Goal: Task Accomplishment & Management: Complete application form

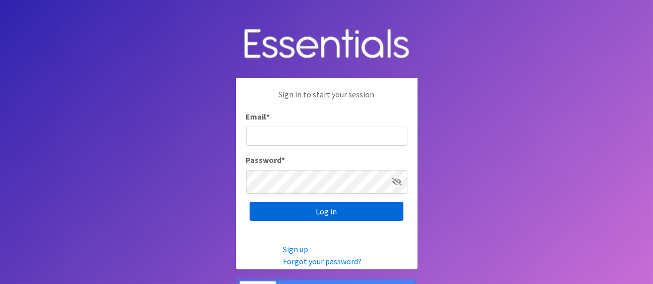
type input "amelia@unitedway-weld.org"
click at [322, 217] on input "Log in" at bounding box center [327, 211] width 154 height 19
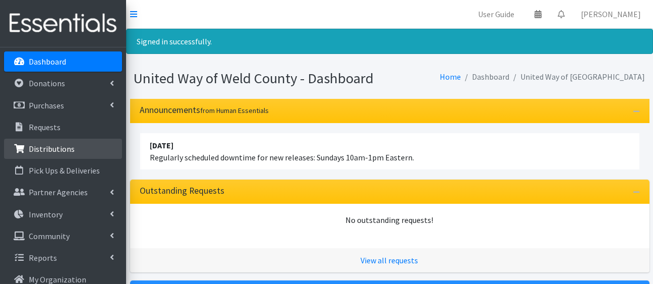
click at [55, 154] on p "Distributions" at bounding box center [52, 149] width 46 height 10
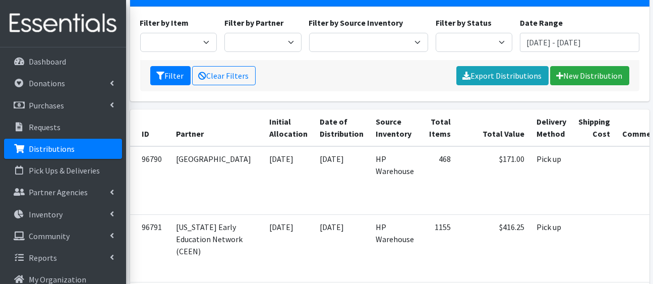
scroll to position [60, 0]
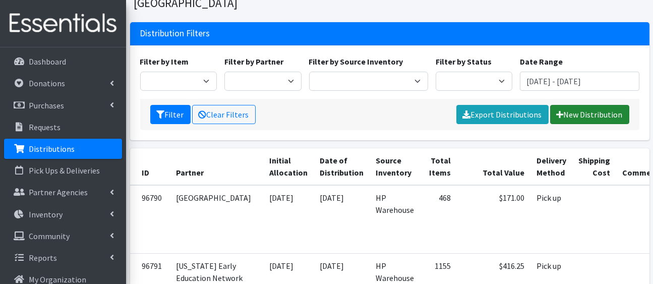
click at [581, 124] on link "New Distribution" at bounding box center [589, 114] width 79 height 19
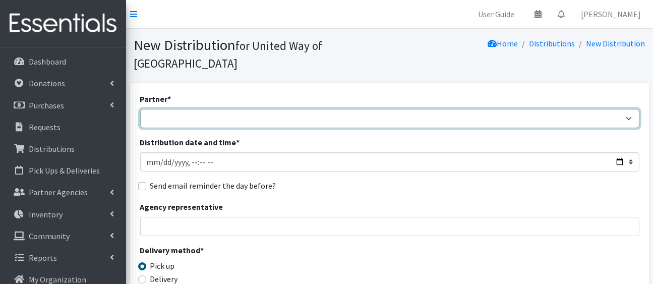
click at [370, 128] on select "Ann K Heiman Elementary Araceli Calderon Arty's Pantry at AIMS Aurora Medina wi…" at bounding box center [389, 118] width 499 height 19
select select "1575"
click at [142, 125] on select "[PERSON_NAME][GEOGRAPHIC_DATA] [PERSON_NAME] Arty's Pantry at AIMS [PERSON_NAME…" at bounding box center [389, 118] width 499 height 19
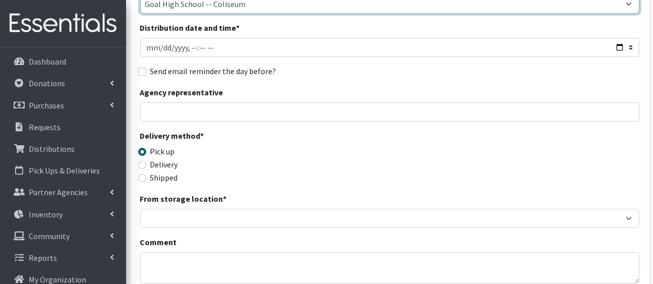
scroll to position [118, 0]
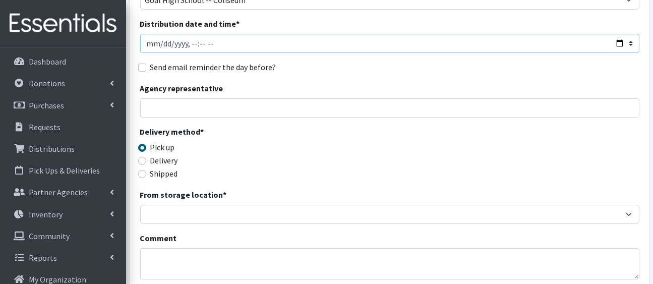
click at [610, 53] on input "Distribution date and time *" at bounding box center [389, 43] width 499 height 19
type input "[DATE]T23:59"
click at [435, 117] on div "Agency representative" at bounding box center [389, 99] width 499 height 35
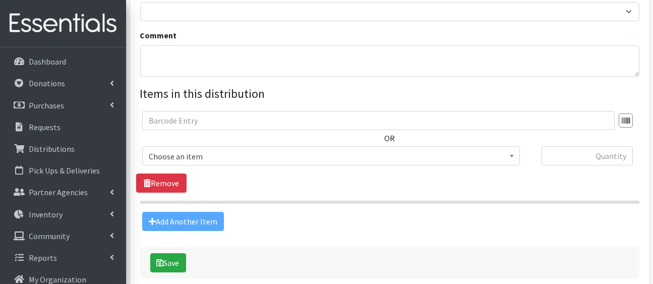
scroll to position [323, 0]
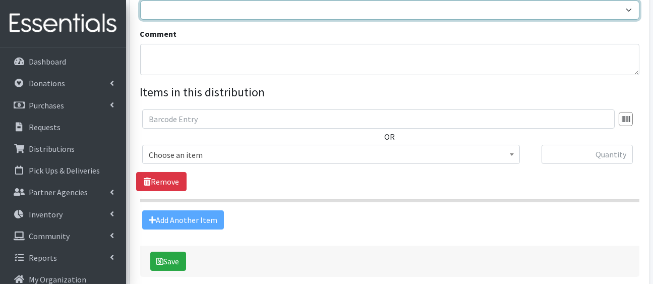
click at [403, 20] on select "HP Warehouse UWWC Downtown office, upstairs" at bounding box center [389, 10] width 499 height 19
select select "436"
click at [142, 20] on select "HP Warehouse UWWC Downtown office, upstairs" at bounding box center [389, 10] width 499 height 19
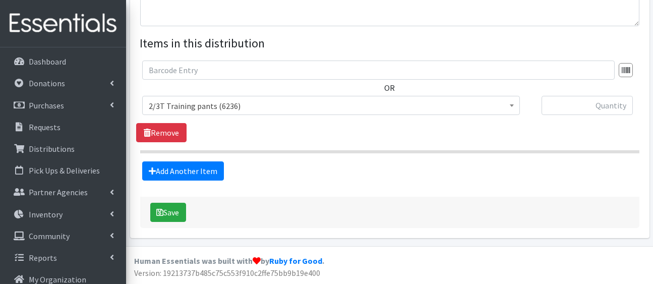
scroll to position [496, 0]
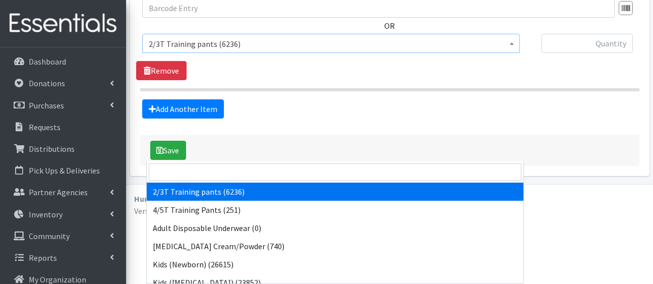
click at [399, 53] on span "2/3T Training pants (6236)" at bounding box center [331, 43] width 378 height 19
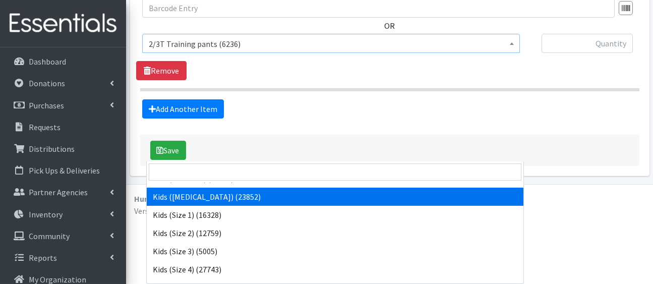
scroll to position [87, 0]
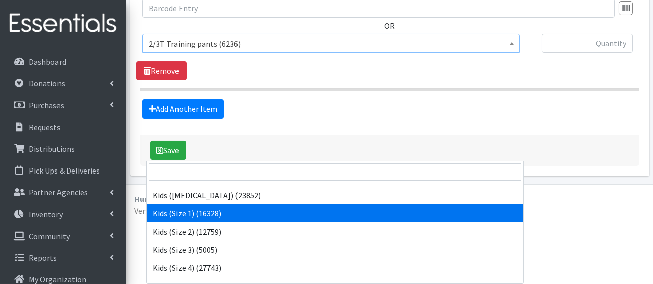
select select "5180"
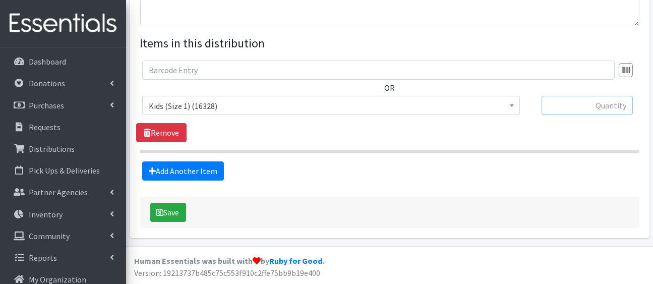
click at [572, 96] on input "text" at bounding box center [586, 105] width 91 height 19
type input "150"
click at [209, 180] on link "Add Another Item" at bounding box center [183, 170] width 82 height 19
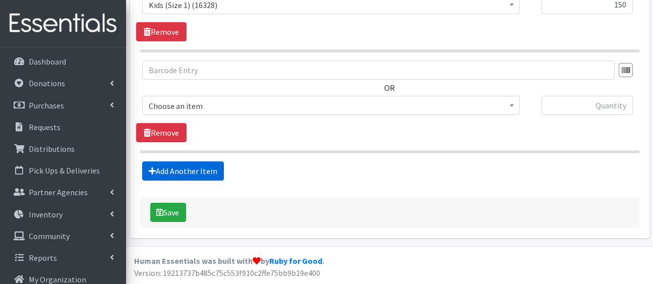
scroll to position [666, 0]
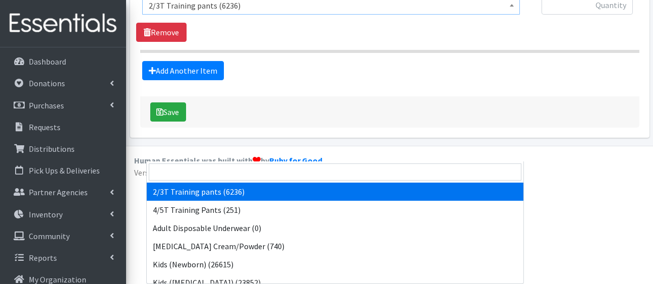
click at [271, 13] on span "2/3T Training pants (6236)" at bounding box center [331, 5] width 364 height 14
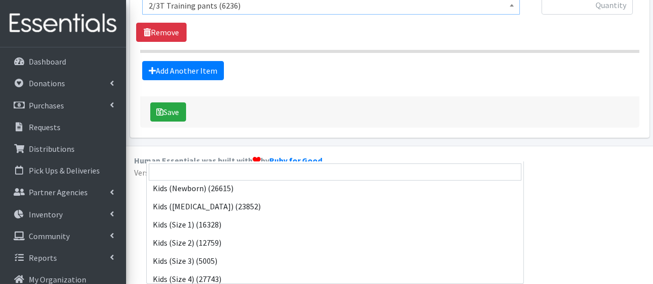
scroll to position [77, 0]
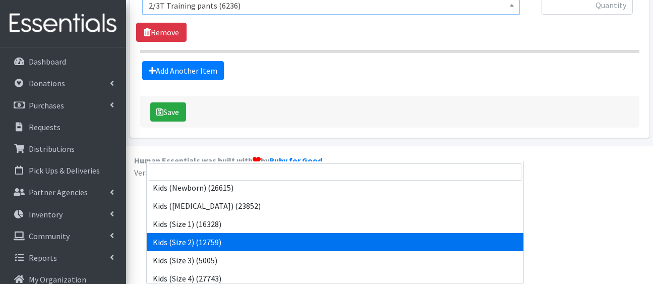
select select "5181"
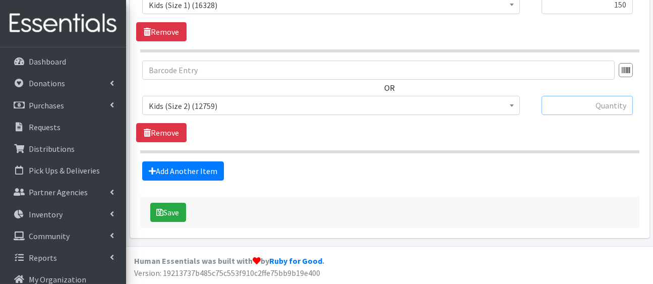
click at [576, 96] on input "text" at bounding box center [586, 105] width 91 height 19
type input "300"
click at [191, 161] on link "Add Another Item" at bounding box center [183, 170] width 82 height 19
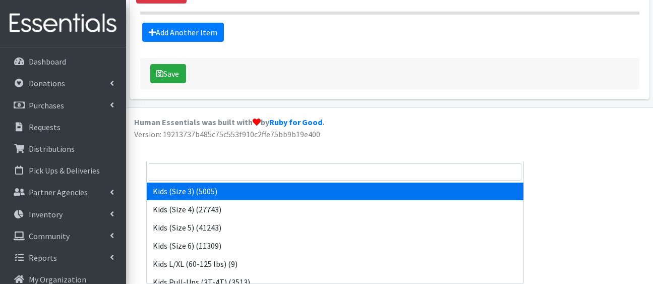
scroll to position [147, 0]
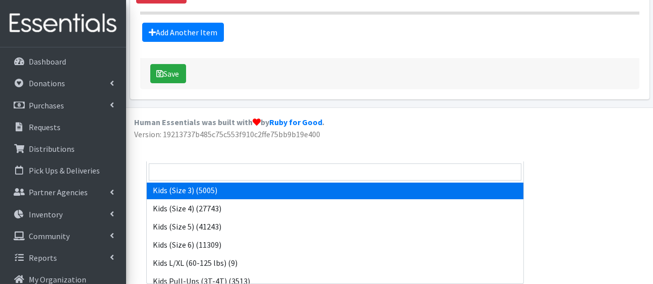
select select "5156"
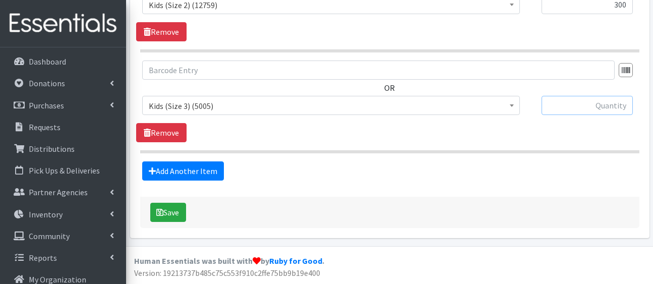
click at [558, 96] on input "text" at bounding box center [586, 105] width 91 height 19
type input "400"
click at [207, 161] on link "Add Another Item" at bounding box center [183, 170] width 82 height 19
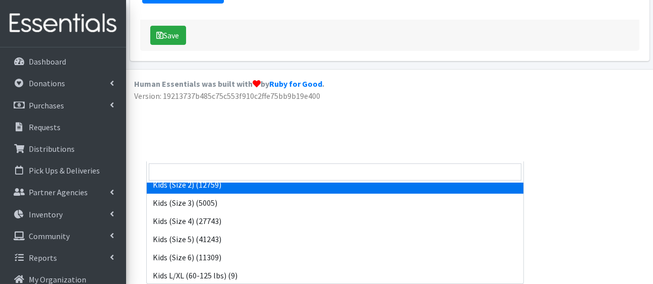
scroll to position [146, 0]
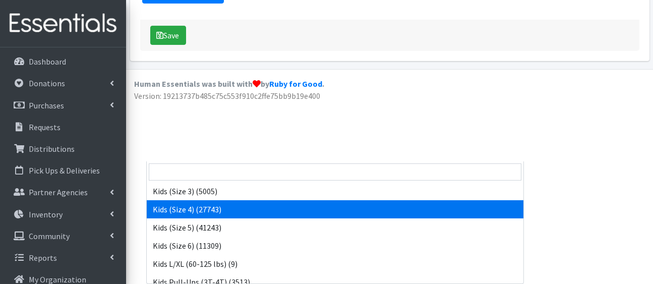
select select "5157"
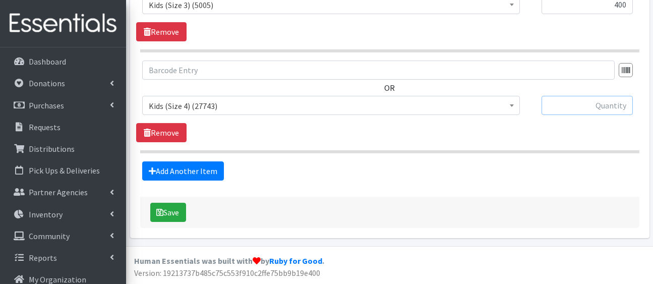
click at [603, 96] on input "text" at bounding box center [586, 105] width 91 height 19
type input "200"
click at [224, 161] on link "Add Another Item" at bounding box center [183, 170] width 82 height 19
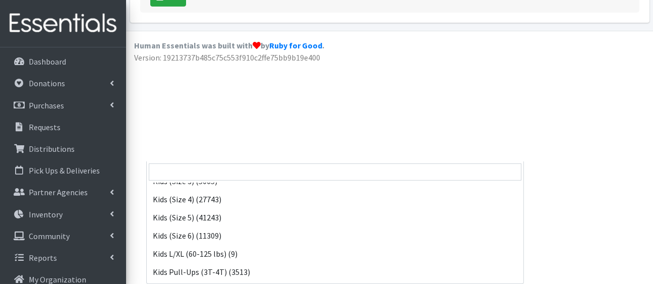
scroll to position [159, 0]
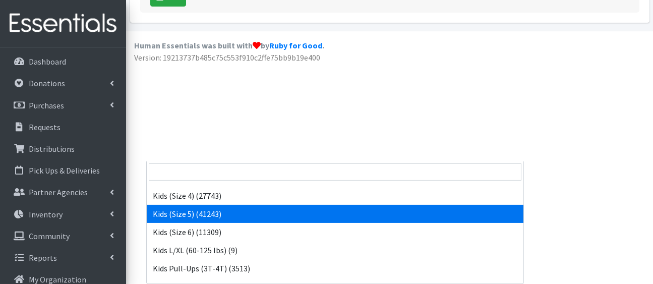
select select "5159"
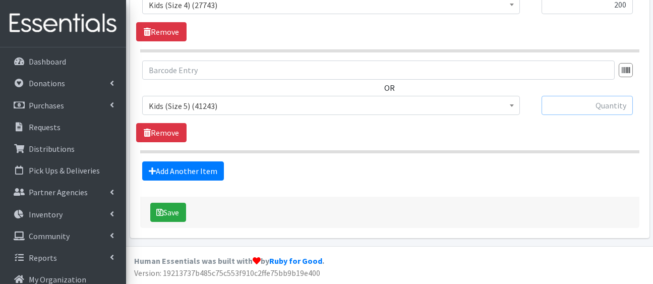
click at [589, 115] on input "text" at bounding box center [586, 105] width 91 height 19
type input "300"
click at [207, 180] on link "Add Another Item" at bounding box center [183, 170] width 82 height 19
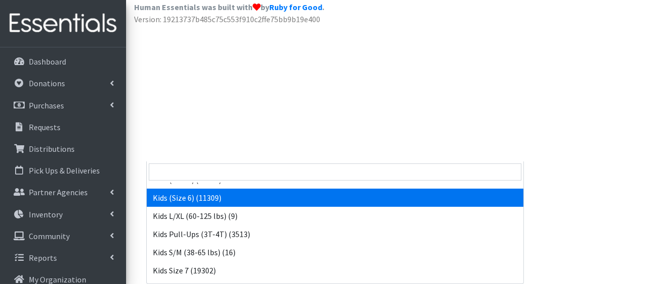
scroll to position [194, 0]
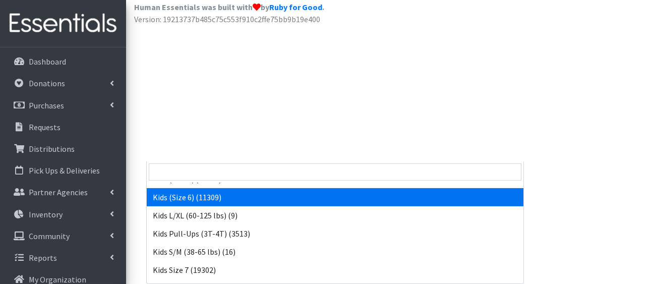
select select "5160"
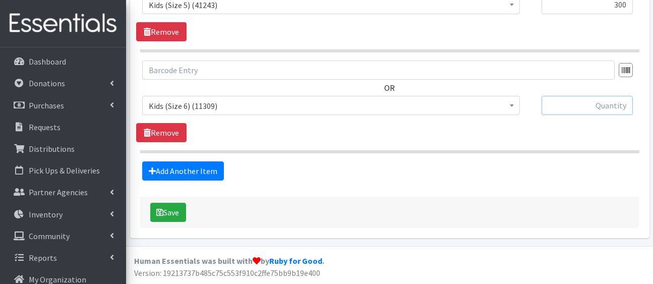
click at [581, 96] on input "text" at bounding box center [586, 105] width 91 height 19
type input "300"
click at [197, 161] on link "Add Another Item" at bounding box center [183, 170] width 82 height 19
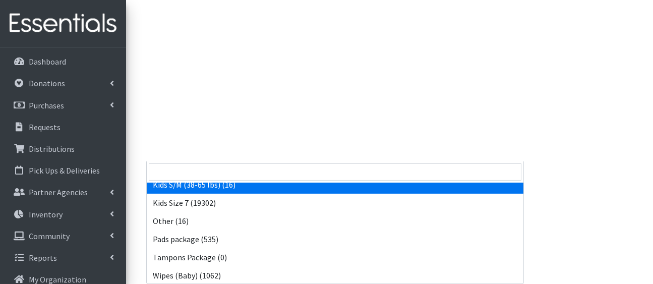
scroll to position [262, 0]
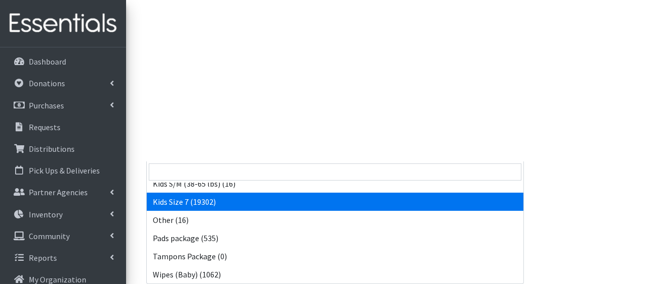
select select "5432"
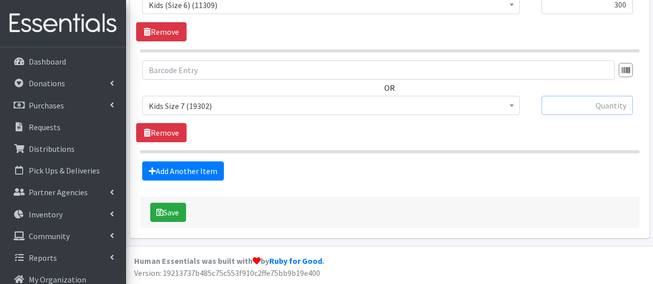
click at [583, 96] on input "text" at bounding box center [586, 105] width 91 height 19
type input "800"
click at [193, 161] on link "Add Another Item" at bounding box center [183, 170] width 82 height 19
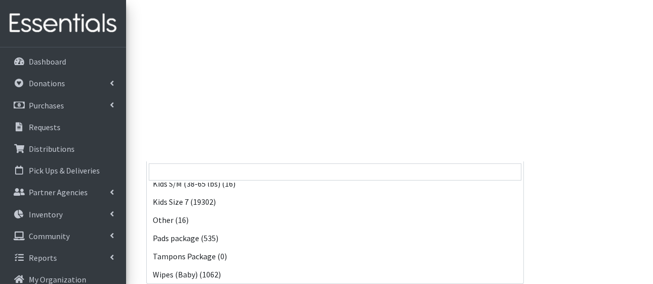
scroll to position [322, 0]
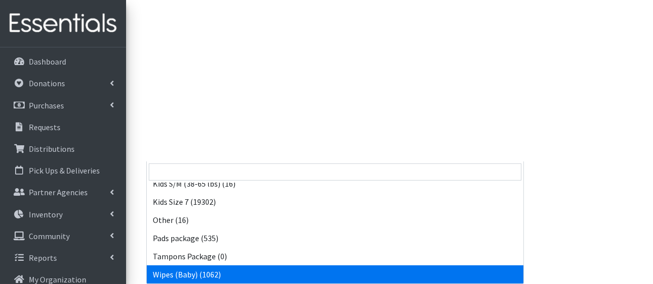
select select "5170"
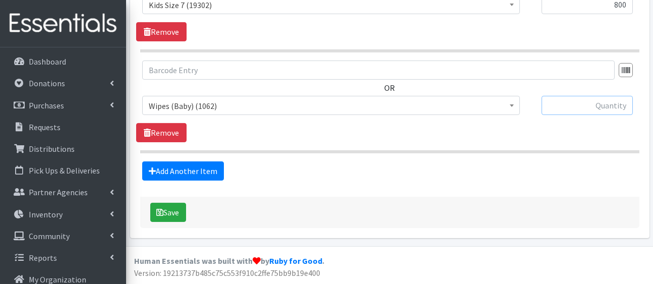
click at [613, 96] on input "text" at bounding box center [586, 105] width 91 height 19
type input "30"
click at [211, 161] on link "Add Another Item" at bounding box center [183, 170] width 82 height 19
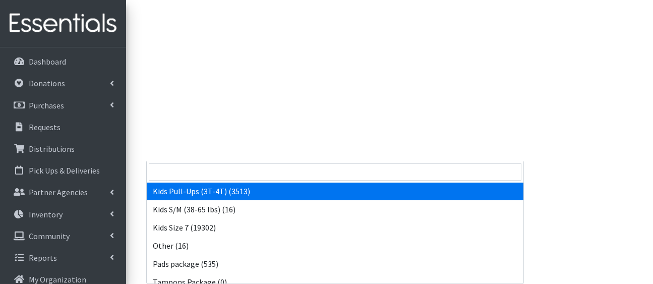
scroll to position [240, 0]
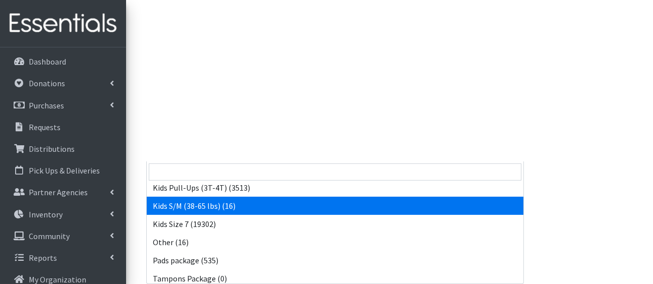
select select "5185"
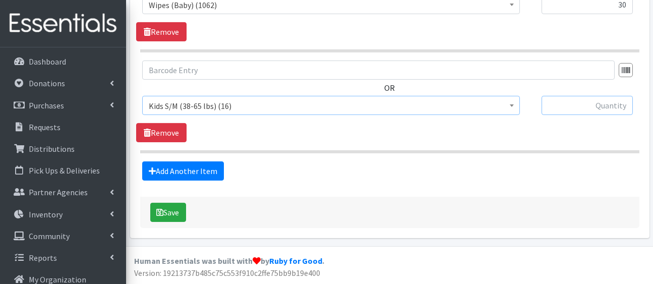
click at [603, 96] on input "text" at bounding box center [586, 105] width 91 height 19
type input "16"
click at [212, 161] on link "Add Another Item" at bounding box center [183, 170] width 82 height 19
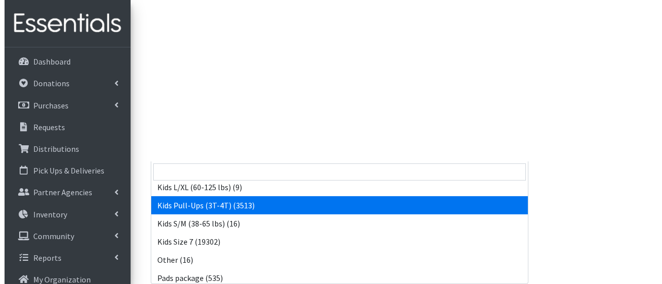
scroll to position [223, 0]
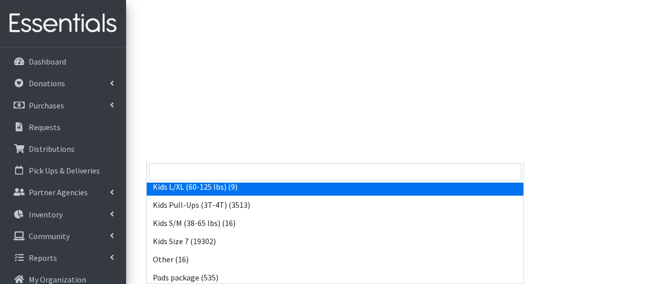
select select "5155"
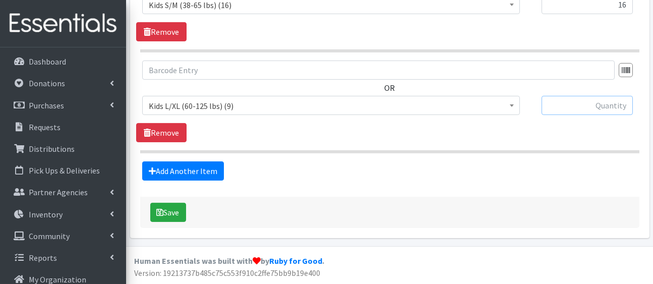
click at [608, 96] on input "text" at bounding box center [586, 105] width 91 height 19
type input "9"
click at [178, 203] on button "Save" at bounding box center [168, 212] width 36 height 19
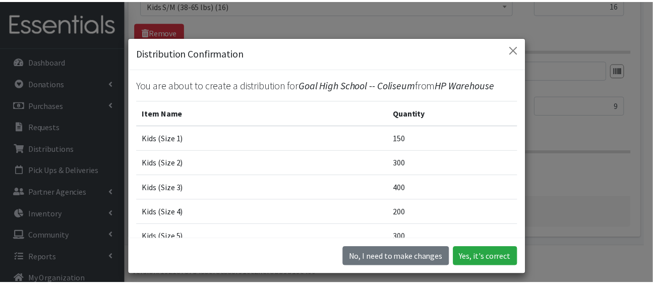
scroll to position [284, 0]
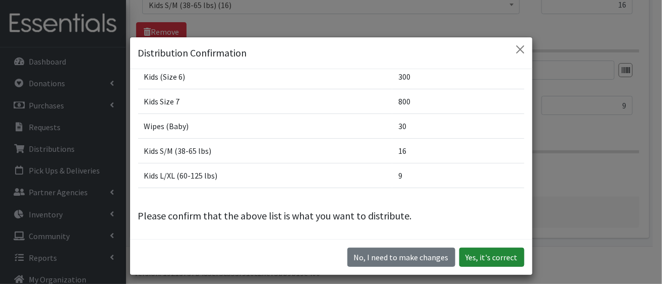
click at [480, 261] on button "Yes, it's correct" at bounding box center [491, 257] width 65 height 19
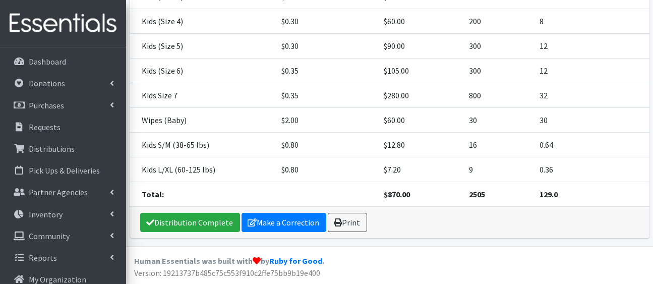
scroll to position [464, 0]
click at [178, 217] on link "Distribution Complete" at bounding box center [190, 222] width 100 height 19
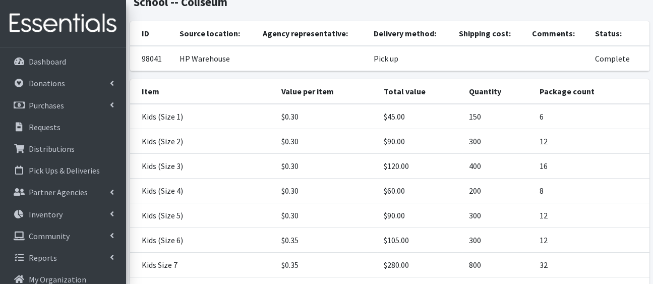
scroll to position [0, 0]
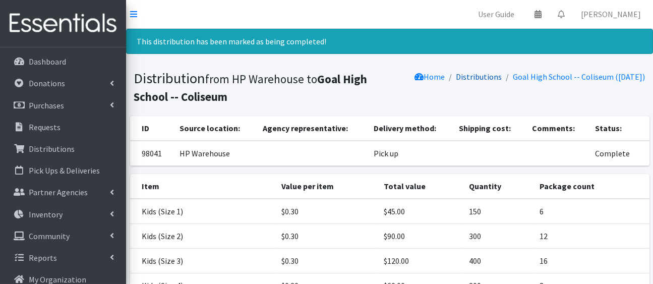
click at [482, 82] on link "Distributions" at bounding box center [479, 77] width 46 height 10
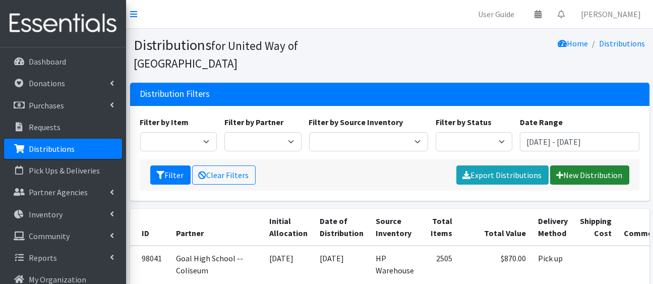
click at [576, 185] on link "New Distribution" at bounding box center [589, 174] width 79 height 19
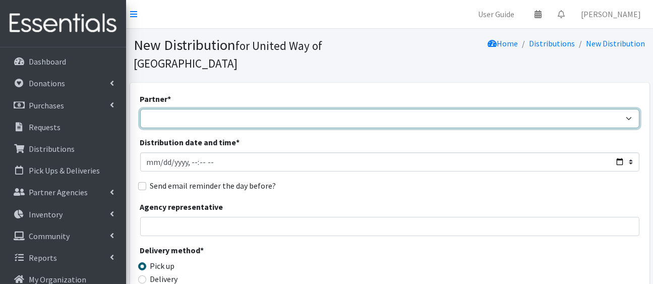
click at [432, 128] on select "Ann K Heiman Elementary Araceli Calderon Arty's Pantry at AIMS Aurora Medina wi…" at bounding box center [389, 118] width 499 height 19
select select "5562"
click at [142, 125] on select "Ann K Heiman Elementary Araceli Calderon Arty's Pantry at AIMS Aurora Medina wi…" at bounding box center [389, 118] width 499 height 19
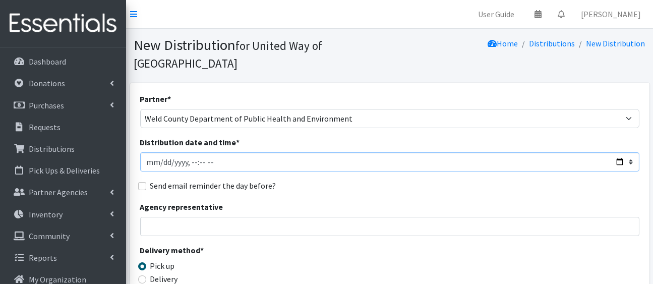
click at [446, 171] on input "Distribution date and time *" at bounding box center [389, 161] width 499 height 19
click at [609, 171] on input "Distribution date and time *" at bounding box center [389, 161] width 499 height 19
type input "2025-09-30T23:59"
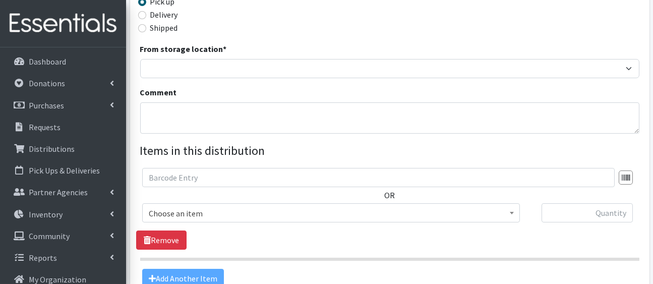
scroll to position [267, 0]
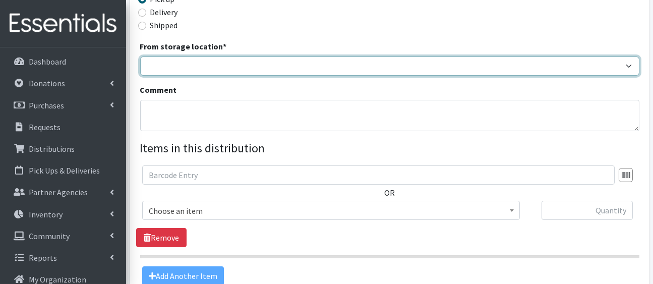
click at [390, 76] on select "HP Warehouse UWWC Downtown office, upstairs" at bounding box center [389, 65] width 499 height 19
select select "436"
click at [142, 76] on select "HP Warehouse UWWC Downtown office, upstairs" at bounding box center [389, 65] width 499 height 19
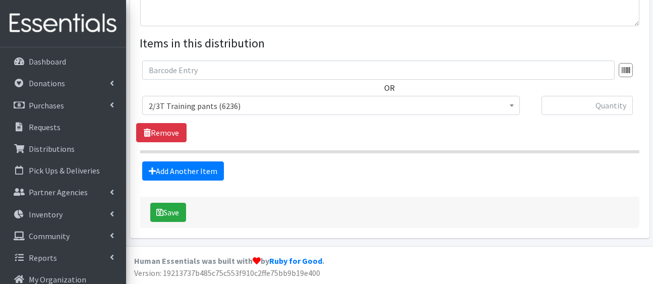
scroll to position [492, 0]
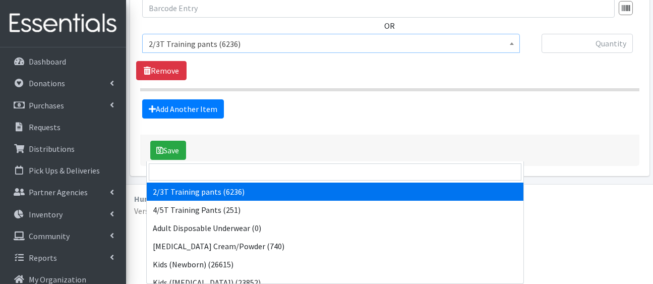
click at [347, 51] on span "2/3T Training pants (6236)" at bounding box center [331, 44] width 364 height 14
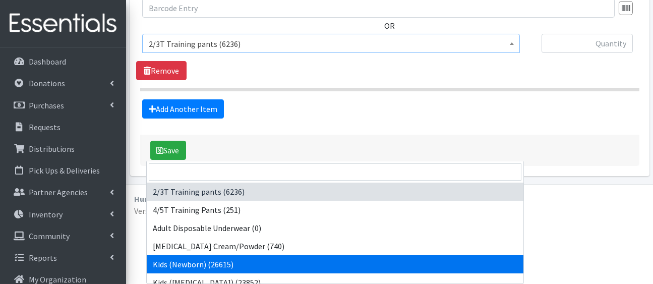
select select "5168"
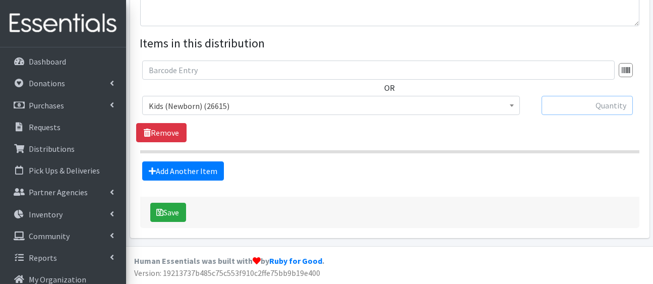
click at [600, 96] on input "text" at bounding box center [586, 105] width 91 height 19
type input "125"
click at [212, 180] on link "Add Another Item" at bounding box center [183, 170] width 82 height 19
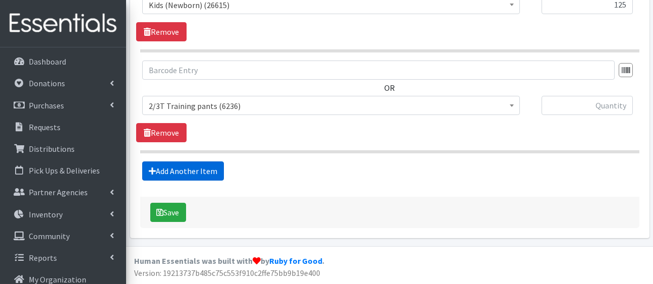
scroll to position [666, 0]
click at [224, 96] on span "2/3T Training pants (6236)" at bounding box center [331, 105] width 378 height 19
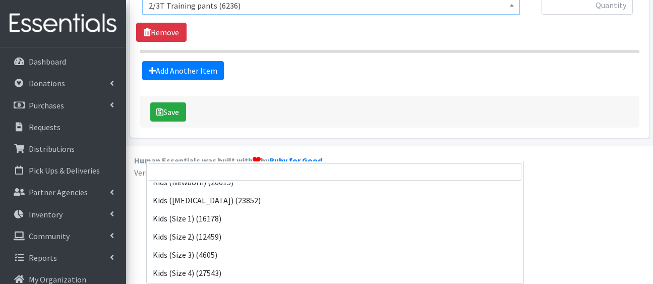
scroll to position [83, 0]
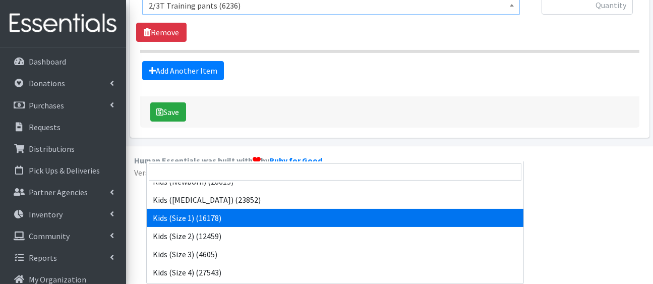
select select "5180"
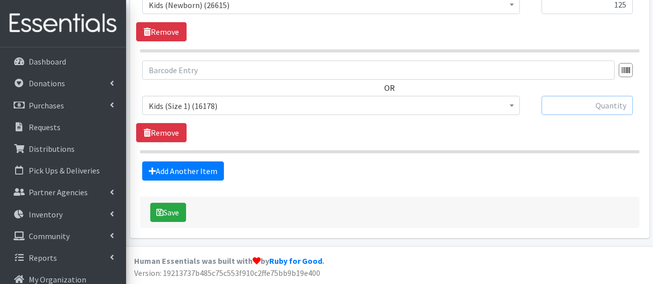
click at [580, 96] on input "text" at bounding box center [586, 105] width 91 height 19
type input "200"
click at [222, 161] on link "Add Another Item" at bounding box center [183, 170] width 82 height 19
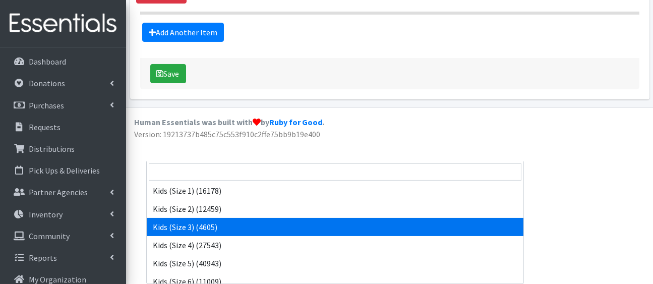
scroll to position [123, 0]
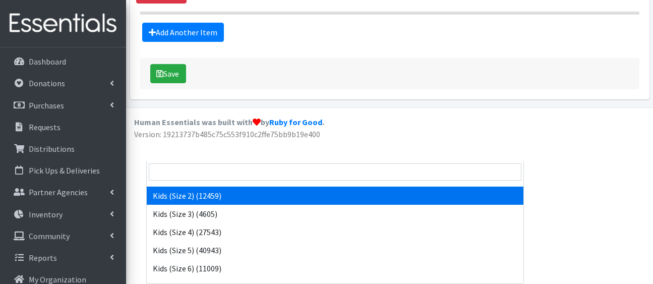
select select "5181"
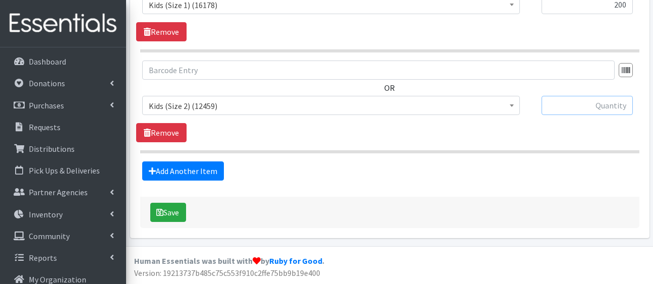
click at [585, 96] on input "text" at bounding box center [586, 105] width 91 height 19
type input "125"
click at [209, 161] on link "Add Another Item" at bounding box center [183, 170] width 82 height 19
click at [235, 99] on span "2/3T Training pants (6236)" at bounding box center [331, 106] width 364 height 14
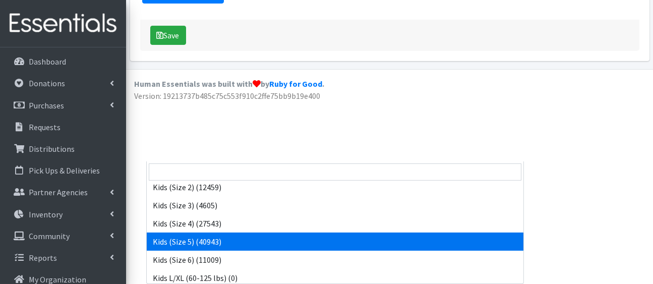
scroll to position [129, 0]
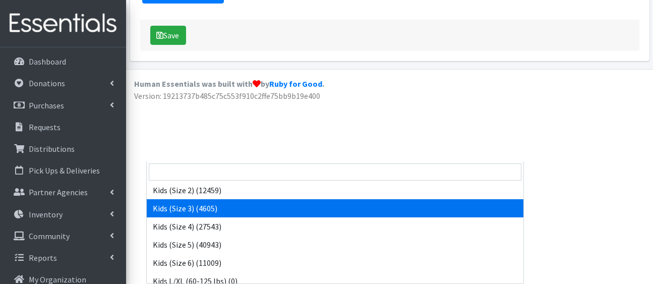
select select "5156"
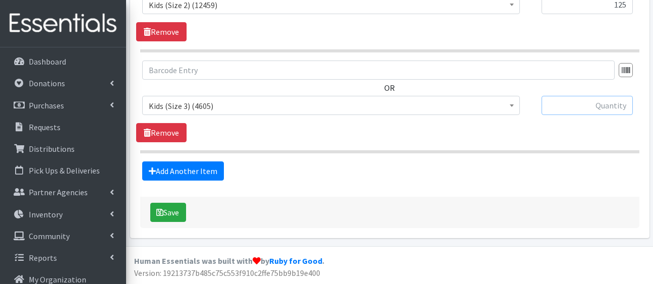
click at [596, 96] on input "text" at bounding box center [586, 105] width 91 height 19
type input "500"
click at [224, 161] on link "Add Another Item" at bounding box center [183, 170] width 82 height 19
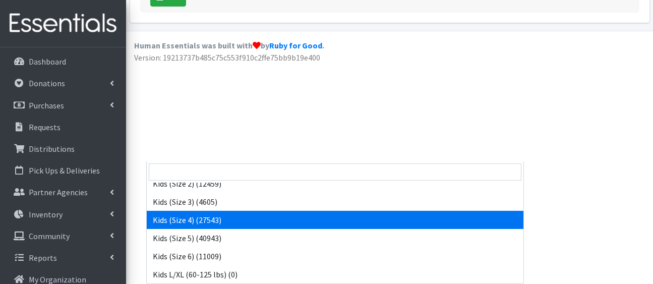
scroll to position [144, 0]
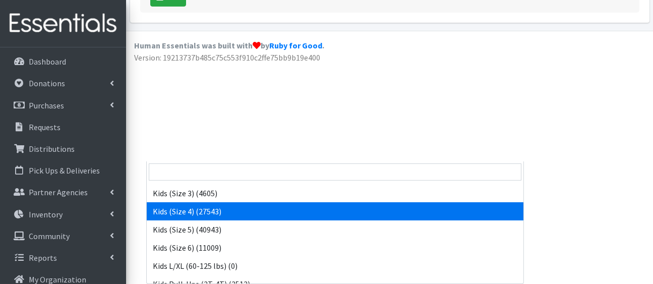
select select "5157"
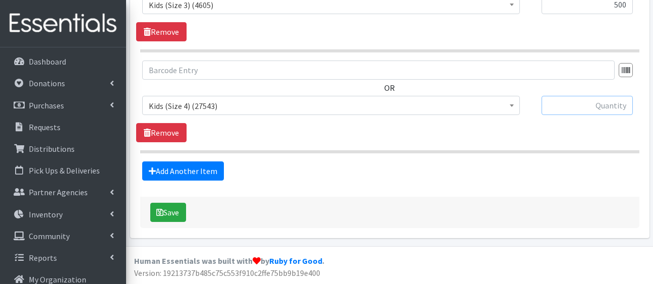
click at [555, 96] on input "text" at bounding box center [586, 105] width 91 height 19
type input "375"
click at [221, 161] on link "Add Another Item" at bounding box center [183, 170] width 82 height 19
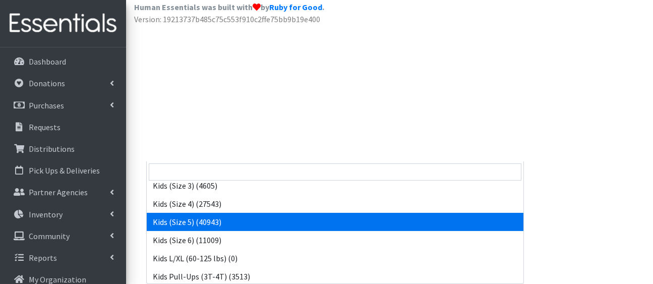
scroll to position [151, 0]
select select "5159"
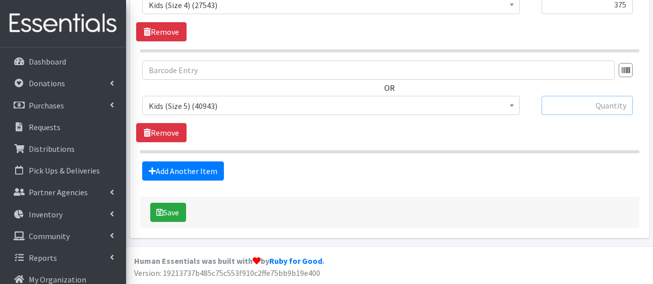
click at [567, 96] on input "text" at bounding box center [586, 105] width 91 height 19
type input "375"
click at [221, 161] on link "Add Another Item" at bounding box center [183, 170] width 82 height 19
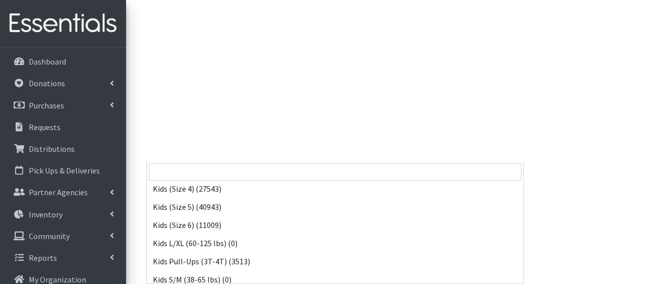
scroll to position [168, 0]
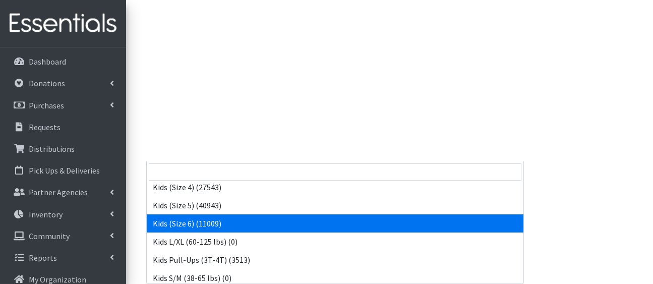
select select "5160"
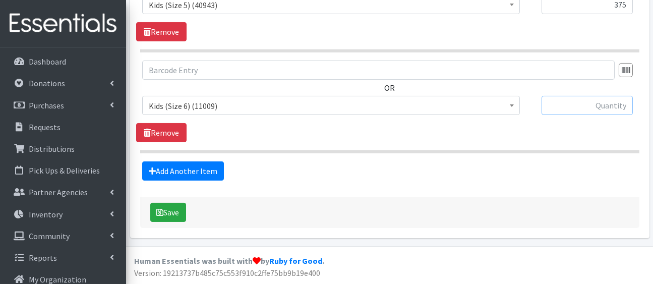
click at [584, 96] on input "text" at bounding box center [586, 105] width 91 height 19
type input "375"
click at [221, 161] on link "Add Another Item" at bounding box center [183, 170] width 82 height 19
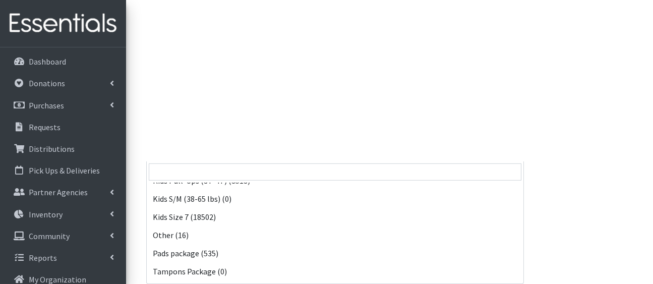
scroll to position [248, 0]
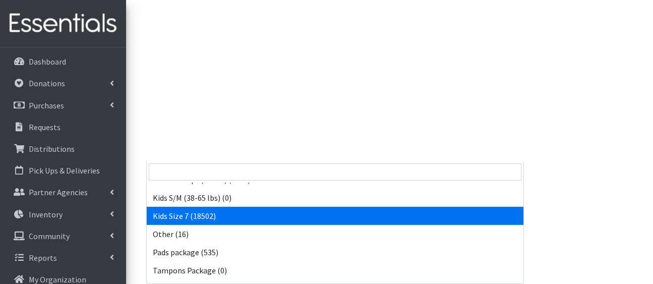
select select "5432"
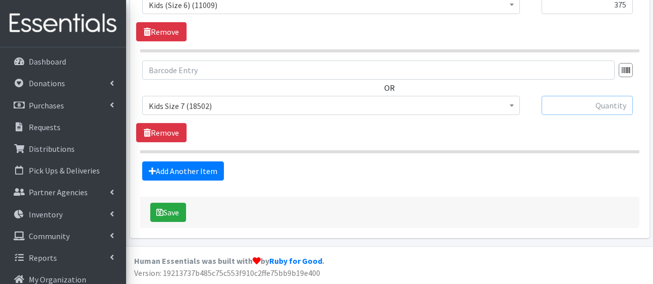
click at [569, 96] on input "text" at bounding box center [586, 105] width 91 height 19
type input "250"
click at [221, 161] on link "Add Another Item" at bounding box center [183, 170] width 82 height 19
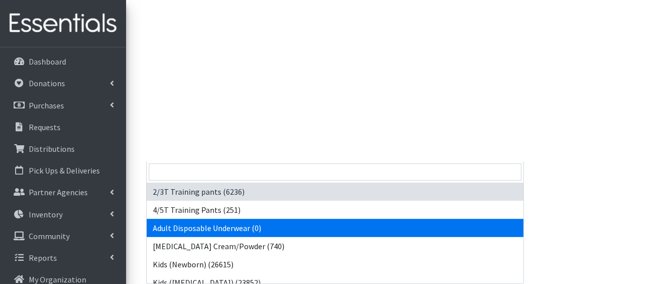
drag, startPoint x: 240, startPoint y: 56, endPoint x: 308, endPoint y: 155, distance: 119.4
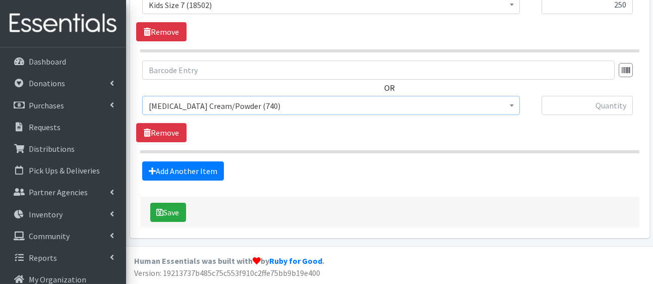
scroll to position [1639, 0]
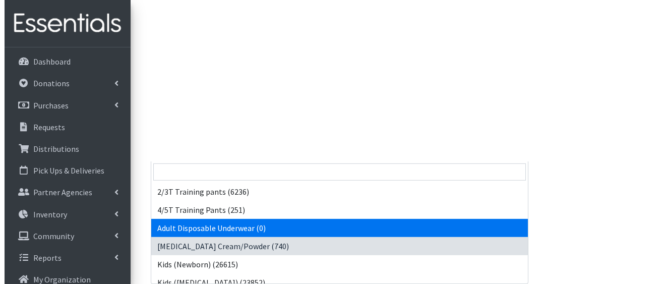
scroll to position [322, 0]
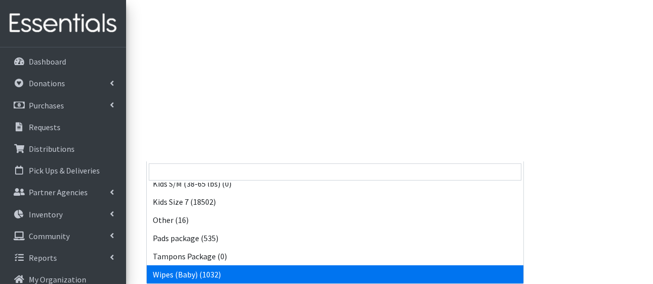
select select "5170"
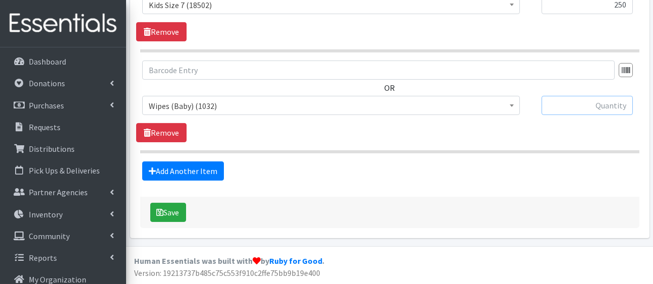
click at [579, 96] on input "text" at bounding box center [586, 105] width 91 height 19
type input "40"
click at [177, 203] on button "Save" at bounding box center [168, 212] width 36 height 19
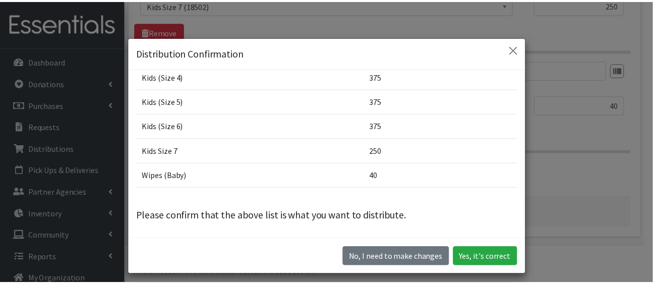
scroll to position [253, 0]
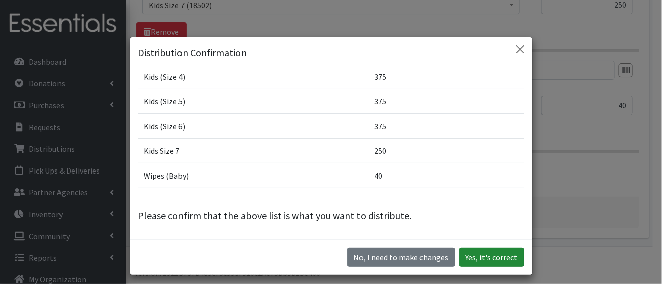
click at [484, 265] on button "Yes, it's correct" at bounding box center [491, 257] width 65 height 19
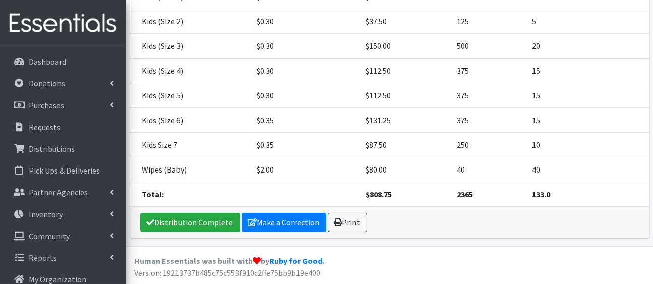
scroll to position [425, 0]
click at [213, 218] on link "Distribution Complete" at bounding box center [190, 222] width 100 height 19
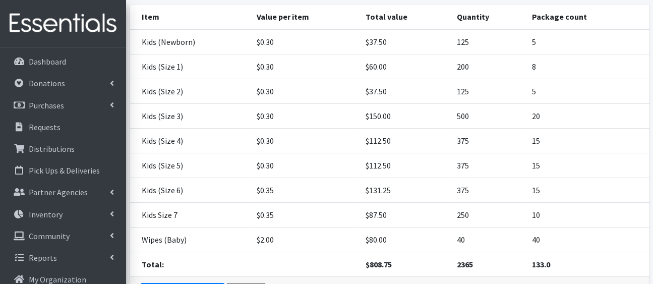
scroll to position [0, 0]
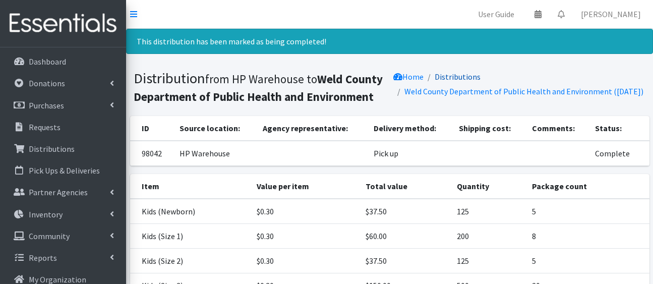
click at [480, 82] on link "Distributions" at bounding box center [458, 77] width 46 height 10
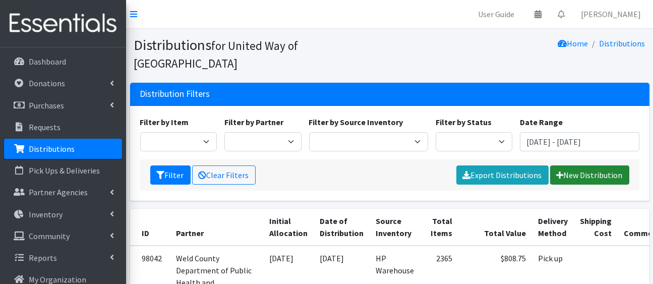
click at [566, 185] on link "New Distribution" at bounding box center [589, 174] width 79 height 19
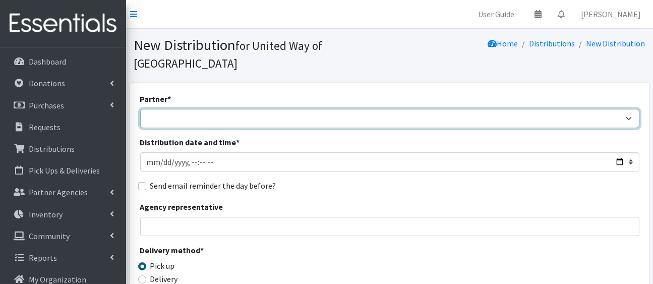
click at [413, 128] on select "[PERSON_NAME][GEOGRAPHIC_DATA] [PERSON_NAME] Arty's Pantry at AIMS [PERSON_NAME…" at bounding box center [389, 118] width 499 height 19
select select "3591"
click at [142, 125] on select "[PERSON_NAME][GEOGRAPHIC_DATA] [PERSON_NAME] Arty's Pantry at AIMS [PERSON_NAME…" at bounding box center [389, 118] width 499 height 19
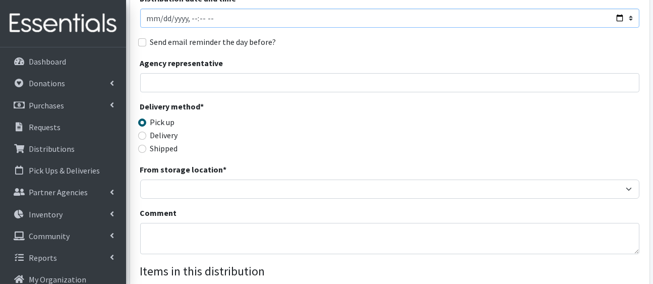
click at [615, 28] on input "Distribution date and time *" at bounding box center [389, 18] width 499 height 19
type input "2025-09-30T23:59"
click at [465, 163] on div "Delivery method * Pick up Delivery Shipped Shipping cost" at bounding box center [389, 131] width 499 height 63
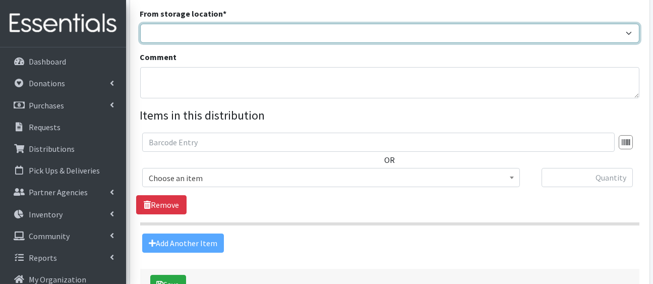
drag, startPoint x: 443, startPoint y: 108, endPoint x: 376, endPoint y: 147, distance: 78.2
click at [376, 147] on div "Partner * Ann K Heiman Elementary Araceli Calderon Arty's Pantry at AIMS Aurora…" at bounding box center [389, 22] width 499 height 459
click at [142, 43] on select "HP Warehouse UWWC Downtown office, upstairs" at bounding box center [389, 33] width 499 height 19
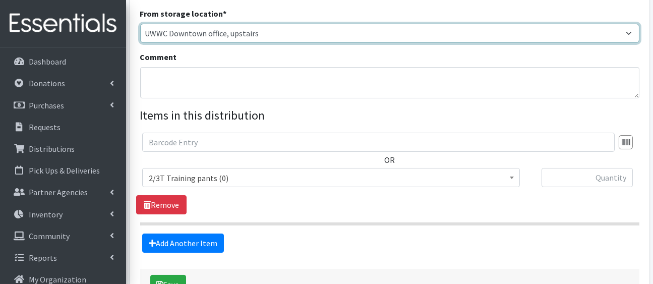
drag, startPoint x: 376, startPoint y: 103, endPoint x: 377, endPoint y: 135, distance: 32.3
click at [377, 135] on div "Partner * [PERSON_NAME][GEOGRAPHIC_DATA] [GEOGRAPHIC_DATA][PERSON_NAME] Arty's …" at bounding box center [389, 22] width 499 height 459
select select "436"
click at [142, 43] on select "HP Warehouse UWWC Downtown office, upstairs" at bounding box center [389, 33] width 499 height 19
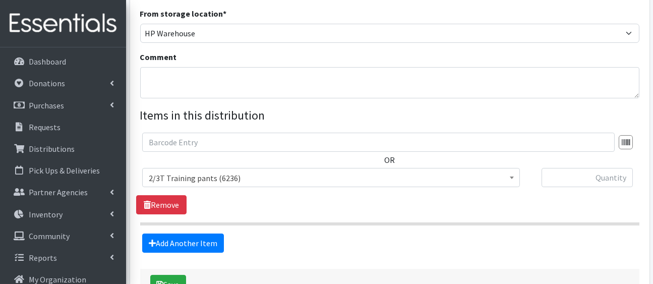
click at [440, 125] on legend "Items in this distribution" at bounding box center [389, 115] width 499 height 18
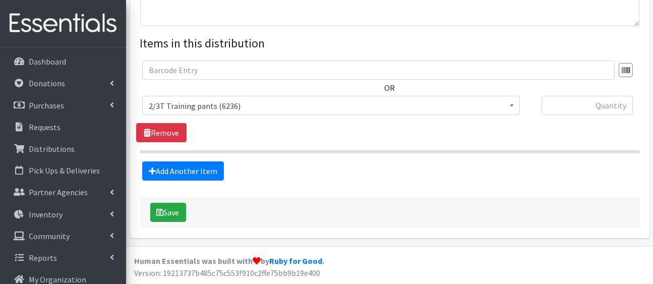
scroll to position [485, 0]
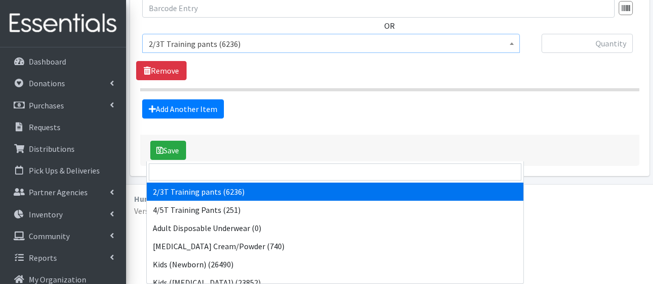
click at [326, 51] on span "2/3T Training pants (6236)" at bounding box center [331, 44] width 364 height 14
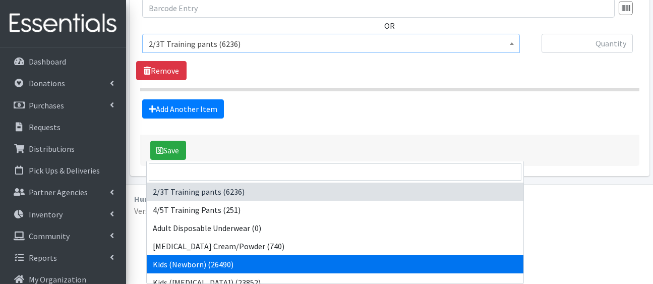
select select "5168"
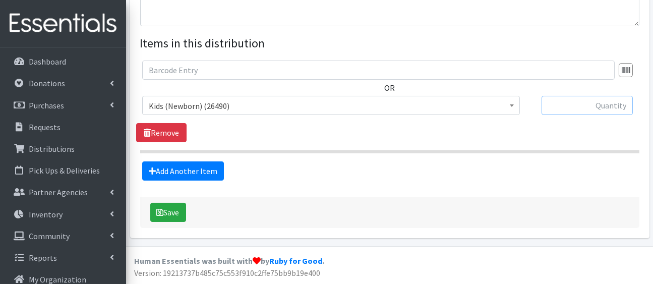
click at [587, 99] on input "text" at bounding box center [586, 105] width 91 height 19
type input "250"
click at [221, 180] on link "Add Another Item" at bounding box center [183, 170] width 82 height 19
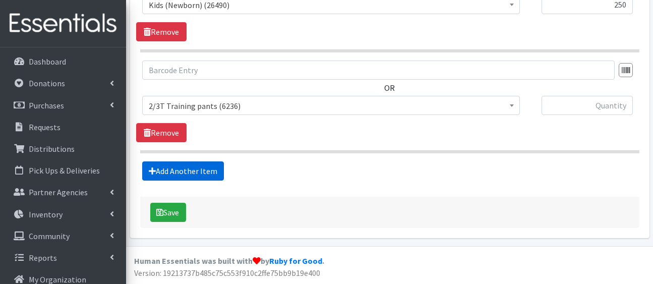
scroll to position [666, 0]
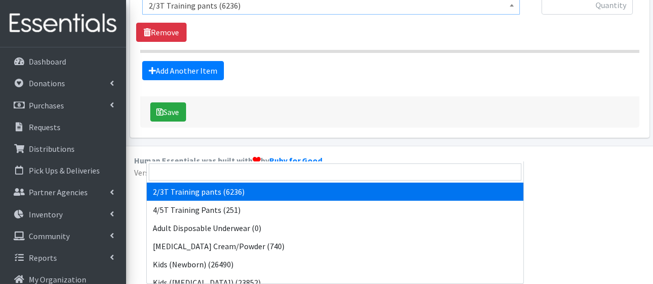
click at [211, 15] on span "2/3T Training pants (6236)" at bounding box center [331, 4] width 378 height 19
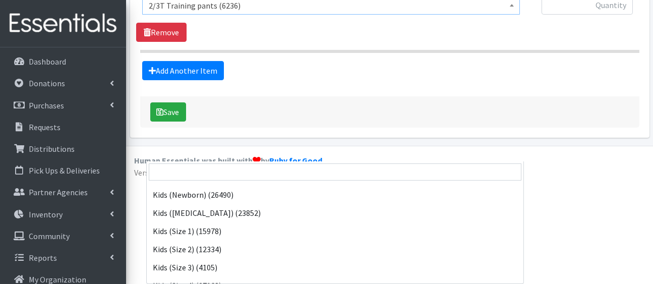
scroll to position [71, 0]
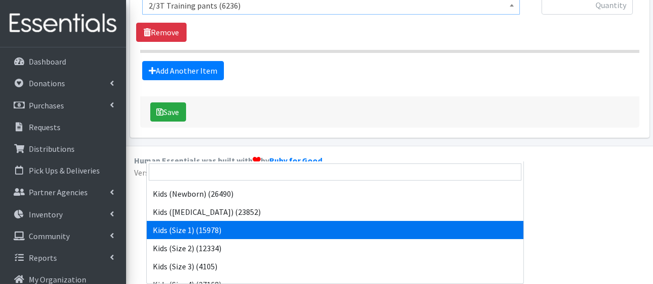
select select "5180"
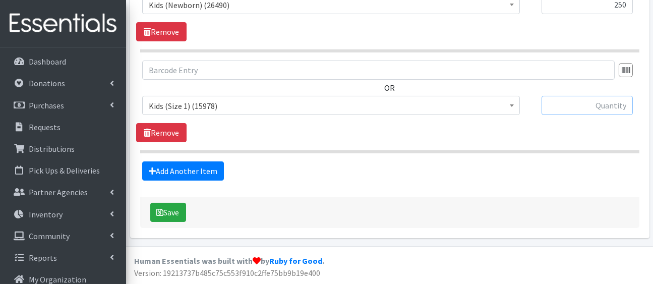
click at [572, 96] on input "text" at bounding box center [586, 105] width 91 height 19
type input "500"
click at [211, 161] on link "Add Another Item" at bounding box center [183, 170] width 82 height 19
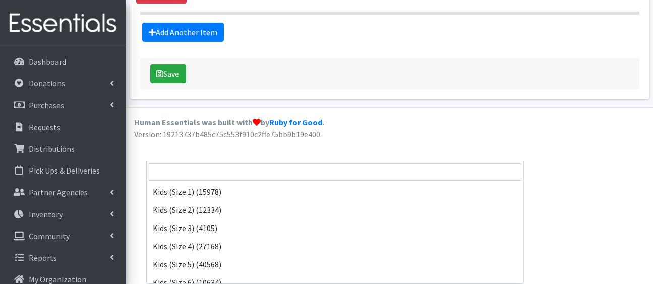
scroll to position [110, 0]
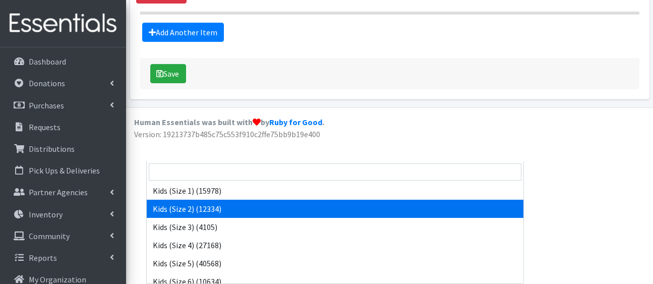
select select "5181"
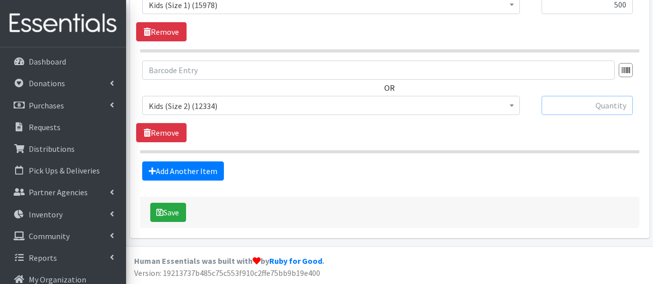
click at [605, 96] on input "text" at bounding box center [586, 105] width 91 height 19
type input "500"
click at [216, 161] on link "Add Another Item" at bounding box center [183, 170] width 82 height 19
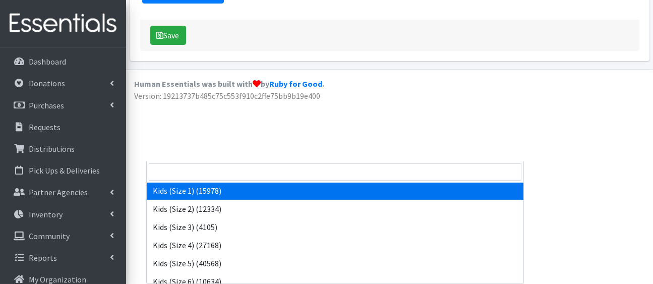
scroll to position [114, 0]
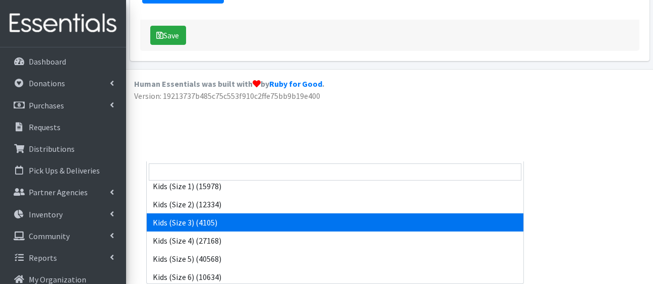
select select "5156"
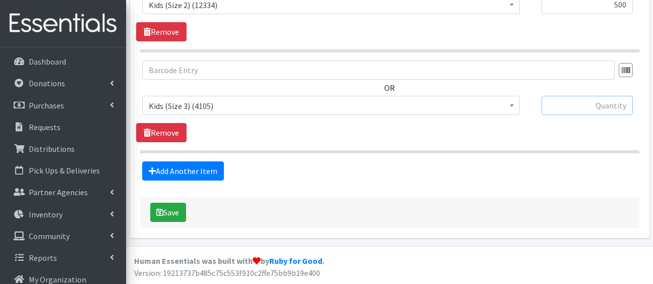
click at [559, 96] on input "text" at bounding box center [586, 105] width 91 height 19
type input "250"
click at [223, 161] on link "Add Another Item" at bounding box center [183, 170] width 82 height 19
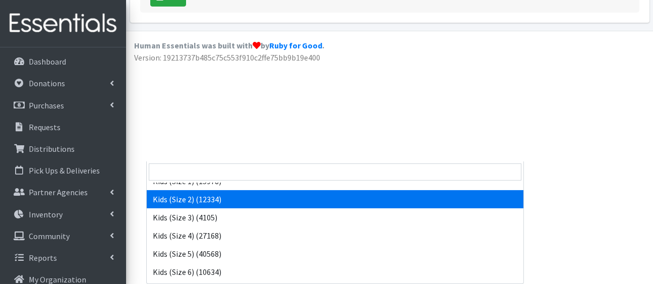
scroll to position [145, 0]
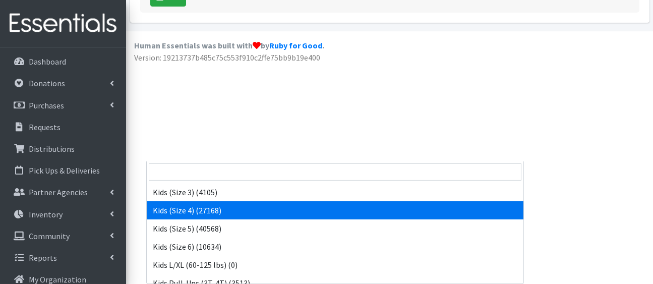
select select "5157"
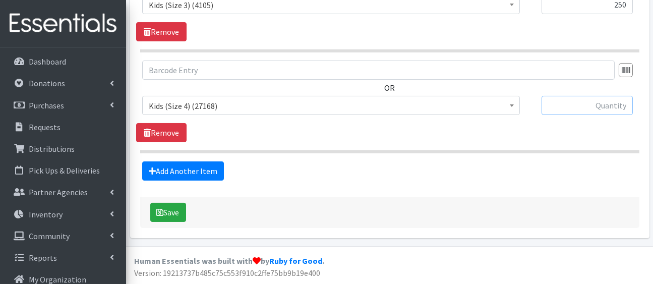
click at [580, 96] on input "text" at bounding box center [586, 105] width 91 height 19
type input "500"
click at [205, 161] on link "Add Another Item" at bounding box center [183, 170] width 82 height 19
click at [220, 99] on span "2/3T Training pants (6236)" at bounding box center [331, 106] width 364 height 14
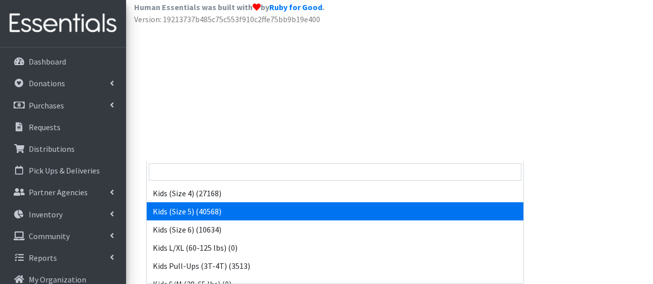
scroll to position [162, 0]
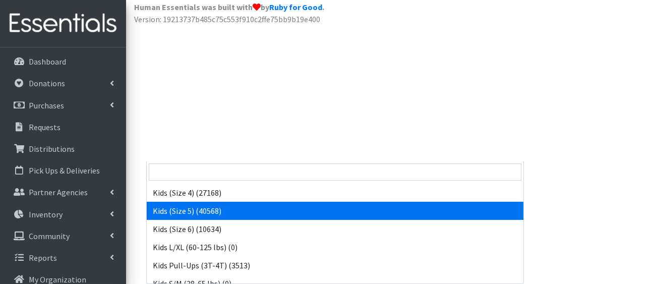
select select "5159"
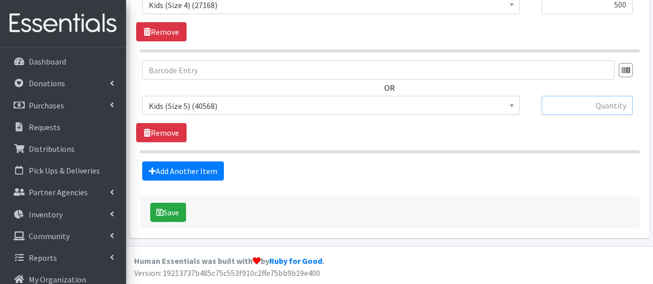
click at [591, 96] on input "text" at bounding box center [586, 105] width 91 height 19
type input "750"
click at [197, 161] on link "Add Another Item" at bounding box center [183, 170] width 82 height 19
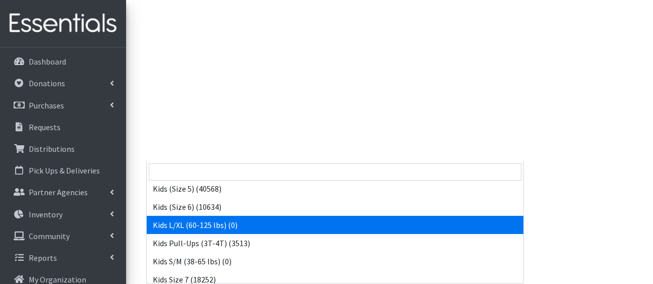
scroll to position [185, 0]
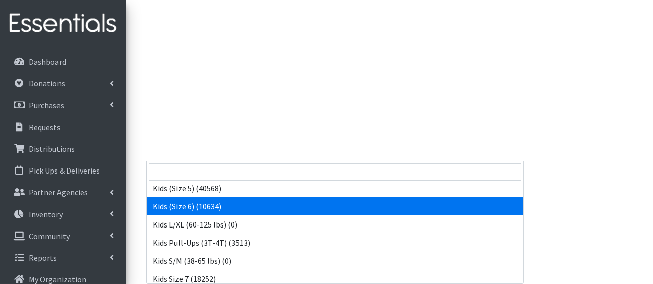
select select "5160"
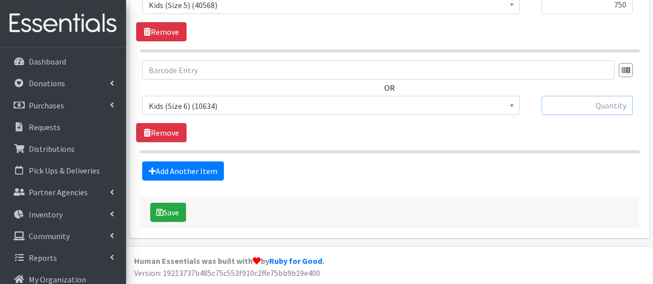
click at [601, 96] on input "text" at bounding box center [586, 105] width 91 height 19
type input "750"
click at [224, 161] on link "Add Another Item" at bounding box center [183, 170] width 82 height 19
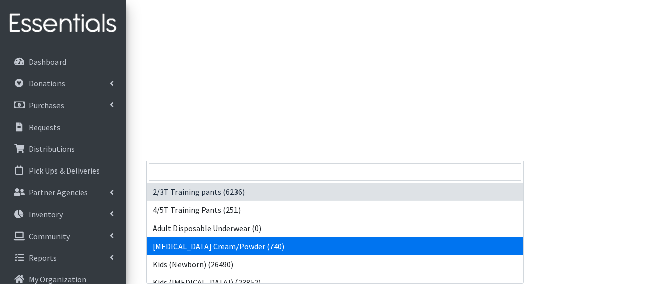
drag, startPoint x: 234, startPoint y: 62, endPoint x: 325, endPoint y: 157, distance: 131.6
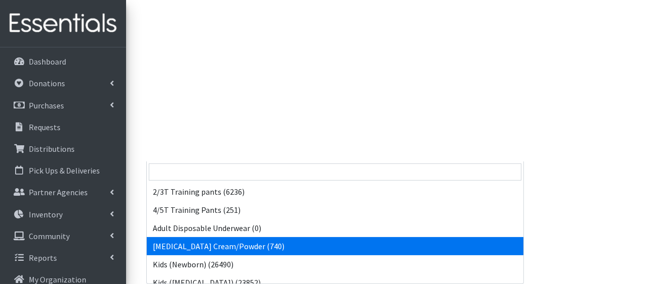
drag, startPoint x: 350, startPoint y: 62, endPoint x: 405, endPoint y: 156, distance: 109.4
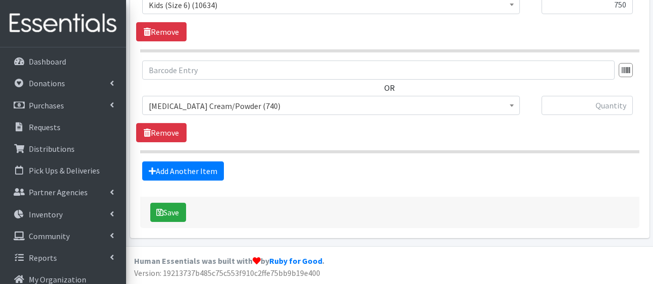
click at [405, 161] on div "Add Another Item" at bounding box center [389, 170] width 507 height 19
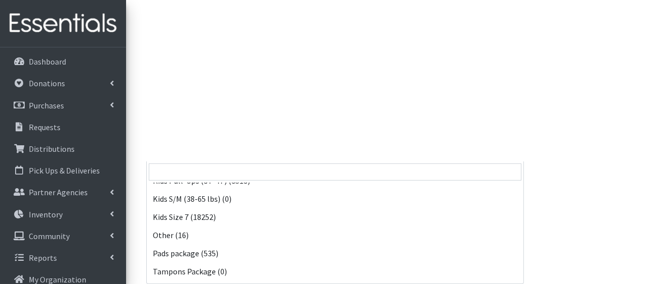
scroll to position [256, 0]
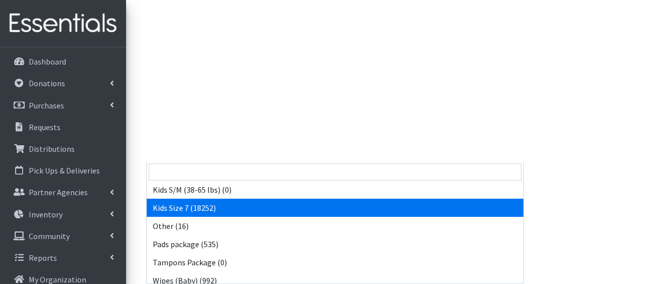
select select "5432"
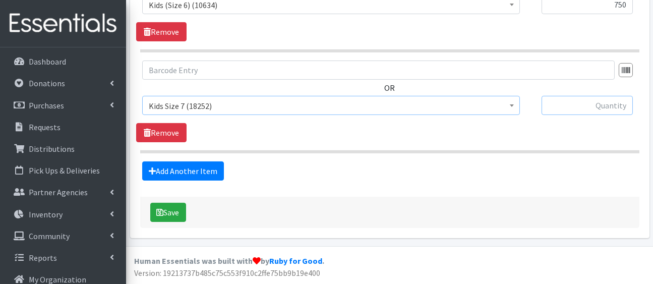
click at [607, 96] on input "text" at bounding box center [586, 105] width 91 height 19
type input "750"
click at [173, 203] on button "Save" at bounding box center [168, 212] width 36 height 19
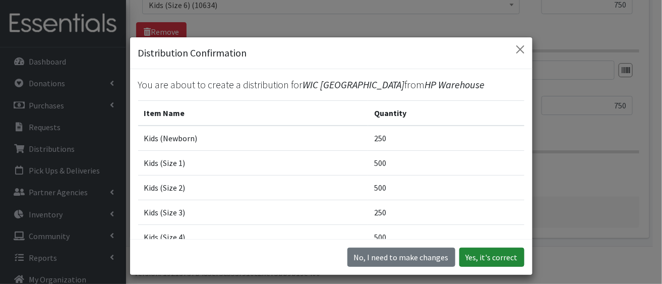
click at [488, 260] on button "Yes, it's correct" at bounding box center [491, 257] width 65 height 19
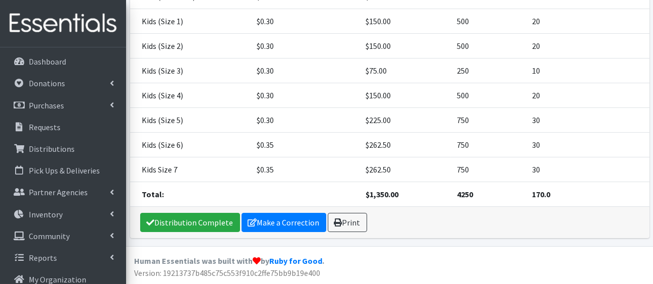
scroll to position [373, 0]
click at [212, 217] on link "Distribution Complete" at bounding box center [190, 222] width 100 height 19
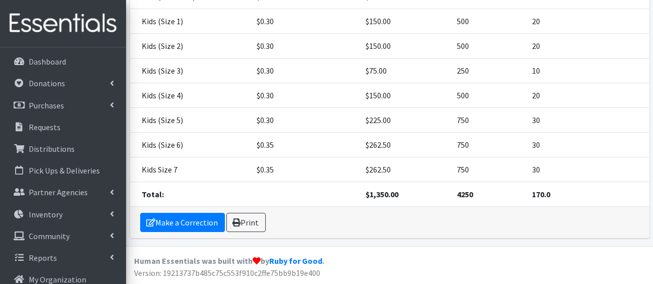
scroll to position [0, 0]
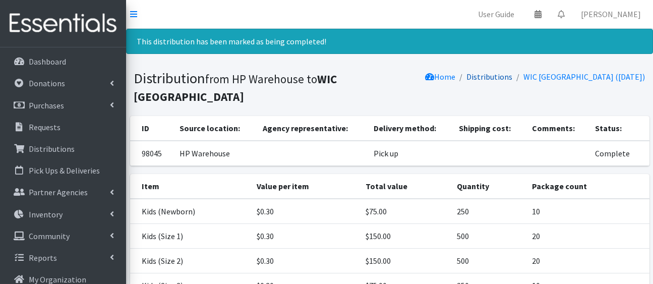
click at [471, 82] on link "Distributions" at bounding box center [490, 77] width 46 height 10
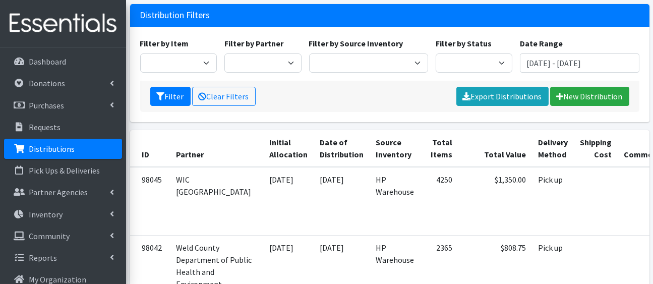
scroll to position [77, 0]
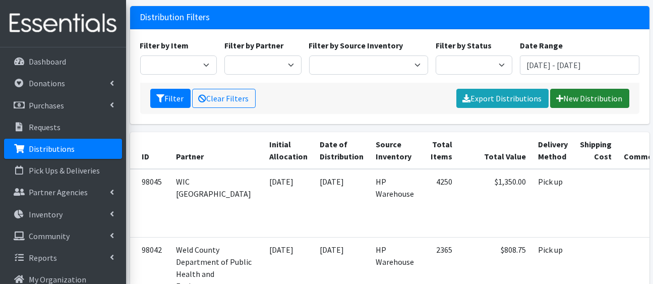
click at [569, 108] on link "New Distribution" at bounding box center [589, 98] width 79 height 19
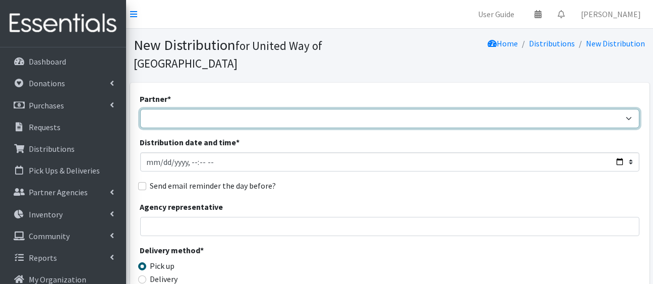
click at [284, 128] on select "[PERSON_NAME][GEOGRAPHIC_DATA] [PERSON_NAME] Arty's Pantry at AIMS [PERSON_NAME…" at bounding box center [389, 118] width 499 height 19
select select "2353"
click at [142, 125] on select "[PERSON_NAME][GEOGRAPHIC_DATA] [PERSON_NAME] Arty's Pantry at AIMS [PERSON_NAME…" at bounding box center [389, 118] width 499 height 19
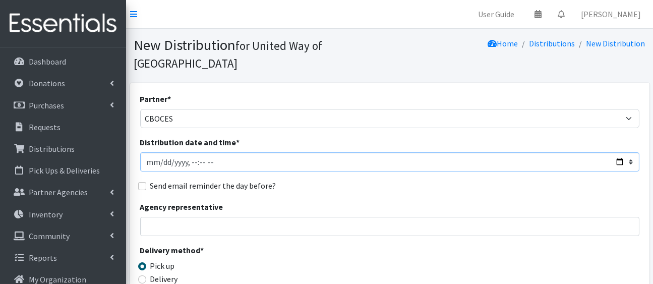
click at [613, 171] on input "Distribution date and time *" at bounding box center [389, 161] width 499 height 19
type input "[DATE]T23:59"
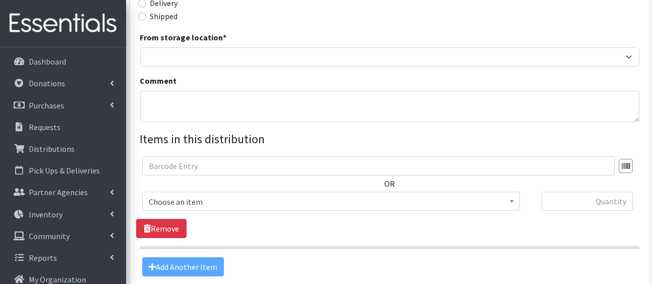
scroll to position [279, 0]
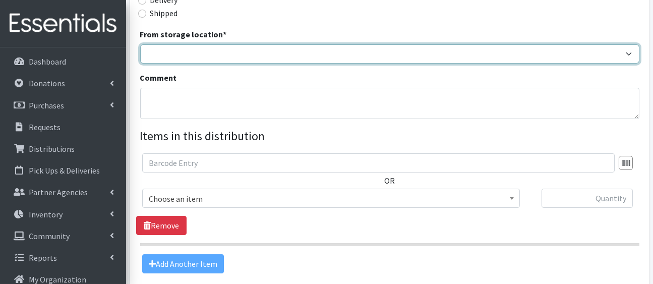
click at [422, 64] on select "HP Warehouse UWWC Downtown office, upstairs" at bounding box center [389, 53] width 499 height 19
select select "436"
click at [142, 64] on select "HP Warehouse UWWC Downtown office, upstairs" at bounding box center [389, 53] width 499 height 19
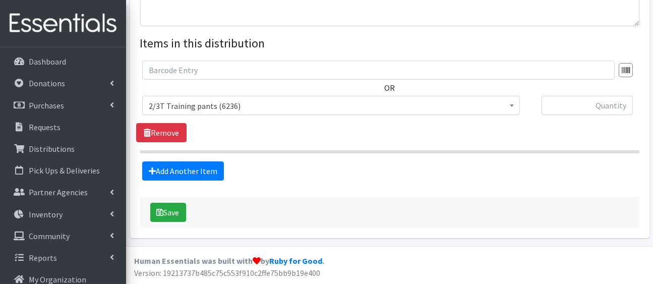
scroll to position [467, 0]
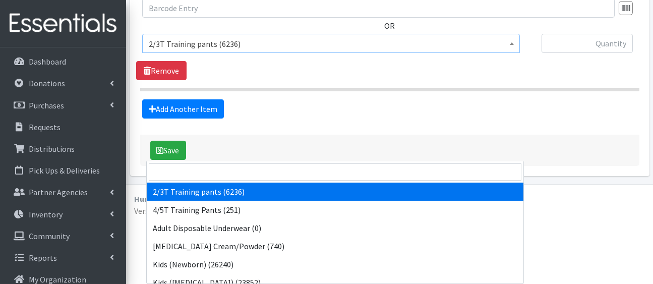
click at [399, 51] on span "2/3T Training pants (6236)" at bounding box center [331, 44] width 364 height 14
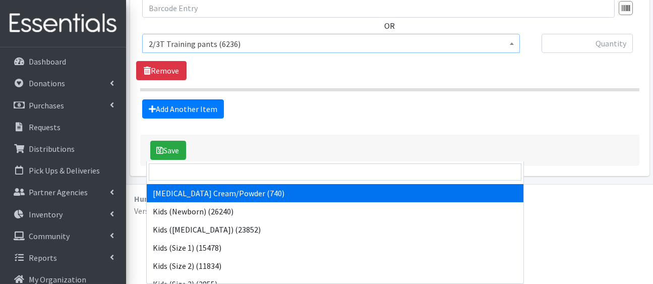
scroll to position [53, 0]
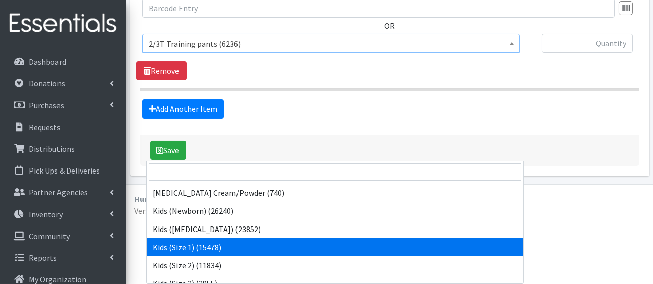
select select "5180"
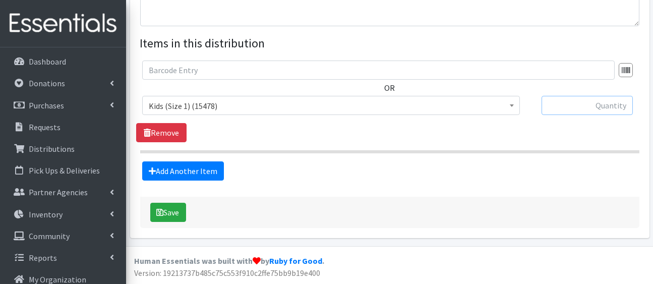
click at [588, 115] on input "text" at bounding box center [586, 105] width 91 height 19
type input "125"
click at [222, 180] on link "Add Another Item" at bounding box center [183, 170] width 82 height 19
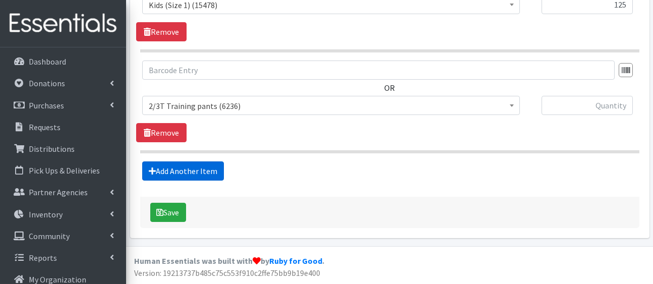
scroll to position [666, 0]
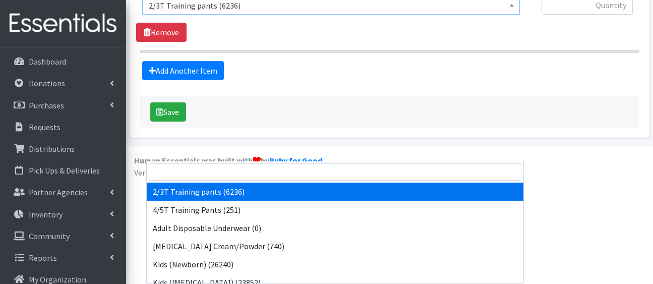
click at [235, 13] on span "2/3T Training pants (6236)" at bounding box center [331, 5] width 364 height 14
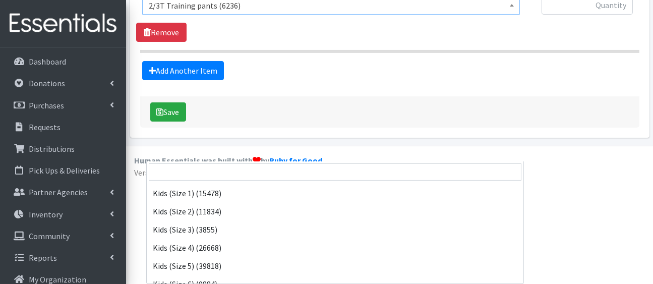
scroll to position [110, 0]
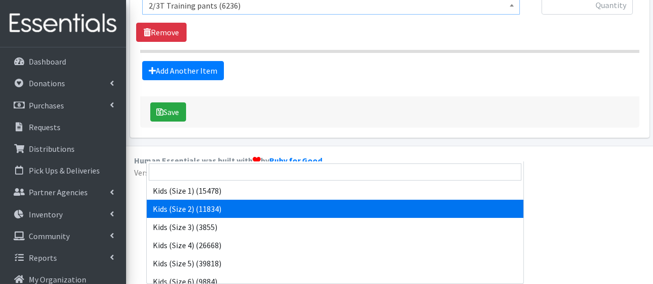
select select "5181"
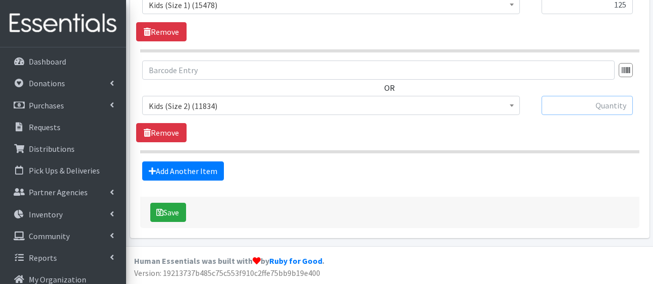
click at [588, 96] on input "text" at bounding box center [586, 105] width 91 height 19
type input "125"
click at [202, 161] on link "Add Another Item" at bounding box center [183, 170] width 82 height 19
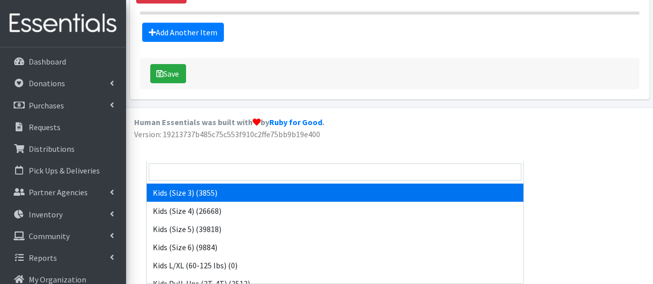
scroll to position [143, 0]
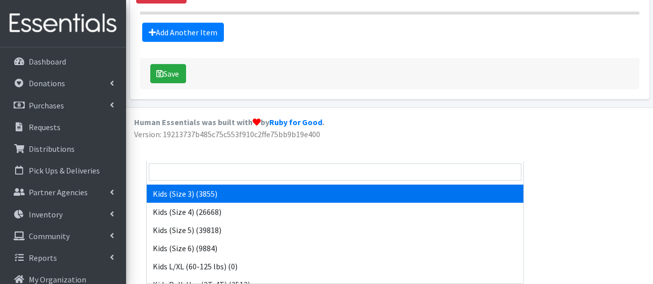
select select "5156"
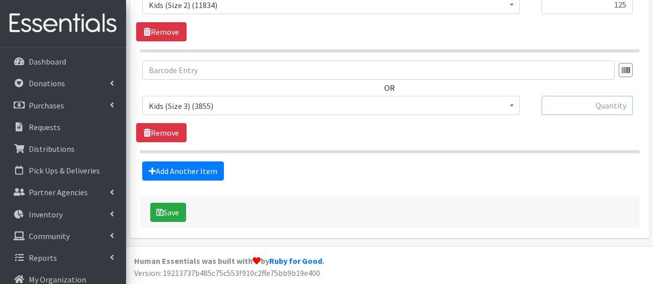
click at [589, 96] on input "text" at bounding box center [586, 105] width 91 height 19
type input "250"
click at [217, 161] on link "Add Another Item" at bounding box center [183, 170] width 82 height 19
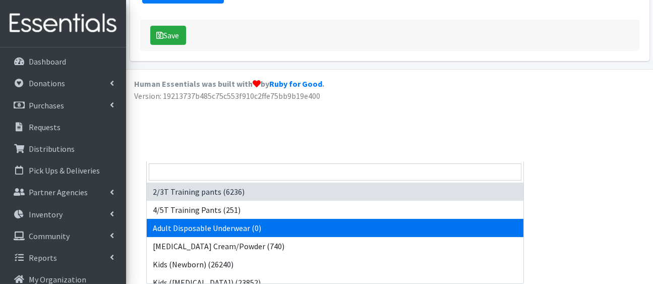
drag, startPoint x: 229, startPoint y: 60, endPoint x: 341, endPoint y: 146, distance: 141.3
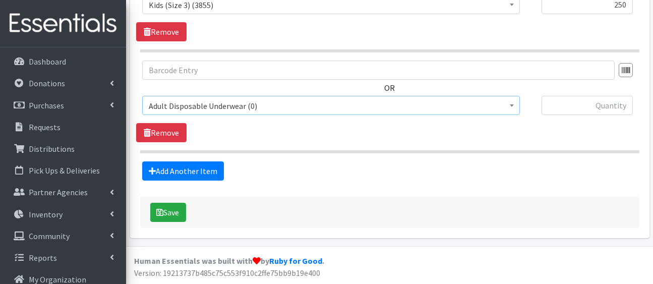
scroll to position [945, 0]
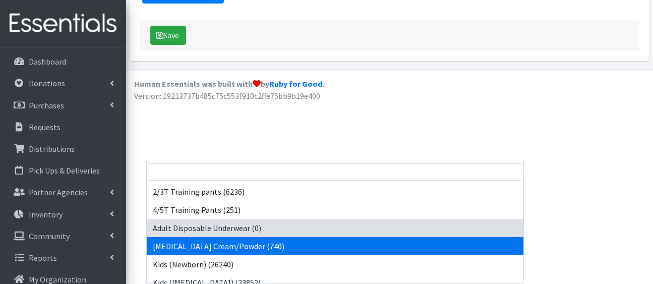
drag, startPoint x: 421, startPoint y: 56, endPoint x: 518, endPoint y: 185, distance: 160.6
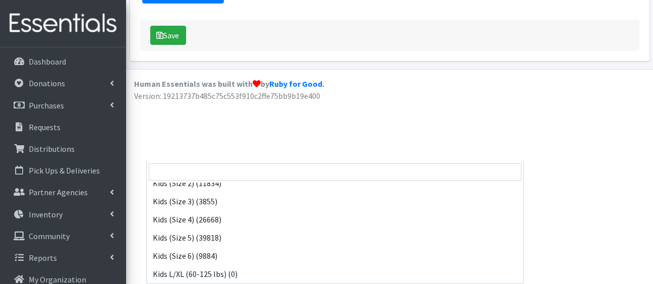
scroll to position [157, 0]
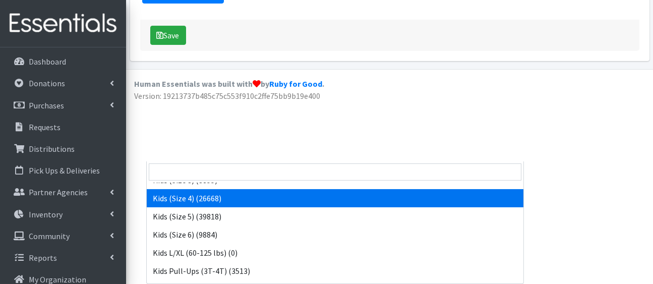
select select "5157"
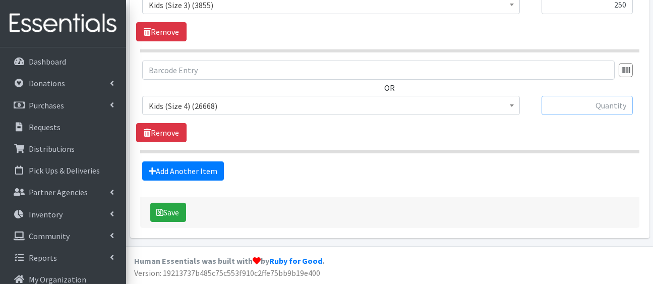
click at [600, 96] on input "text" at bounding box center [586, 105] width 91 height 19
type input "375"
click at [222, 161] on link "Add Another Item" at bounding box center [183, 170] width 82 height 19
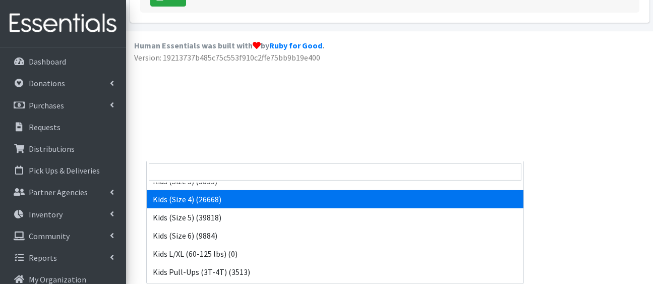
scroll to position [156, 0]
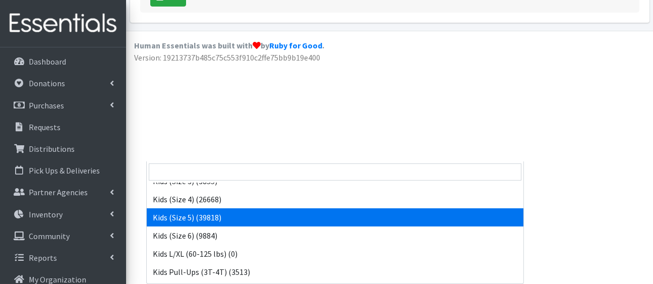
select select "5159"
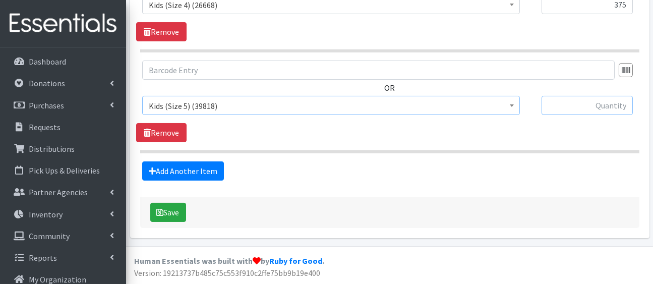
click at [611, 96] on input "text" at bounding box center [586, 105] width 91 height 19
type input "500"
click at [224, 161] on link "Add Another Item" at bounding box center [183, 170] width 82 height 19
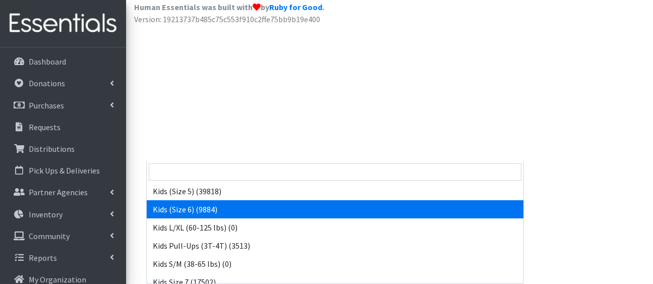
scroll to position [182, 0]
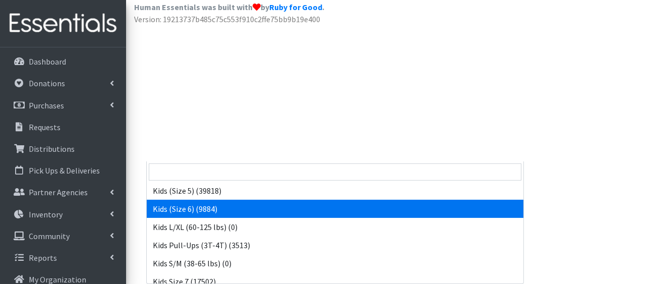
select select "5160"
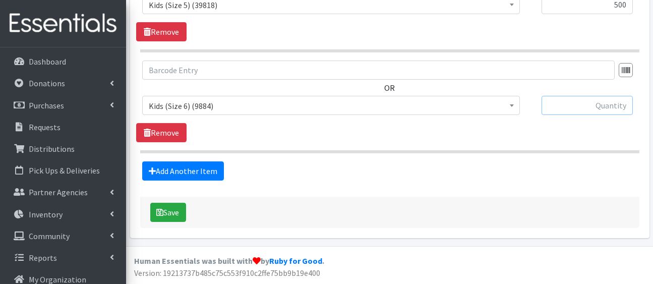
click at [611, 96] on input "text" at bounding box center [586, 105] width 91 height 19
type input "625"
click at [210, 161] on link "Add Another Item" at bounding box center [183, 170] width 82 height 19
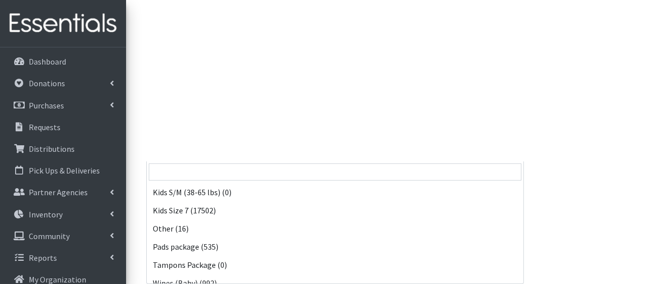
scroll to position [255, 0]
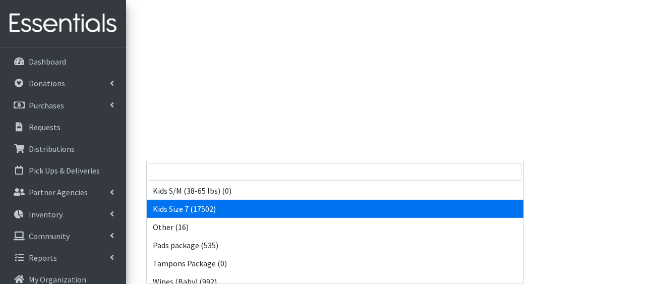
select select "5432"
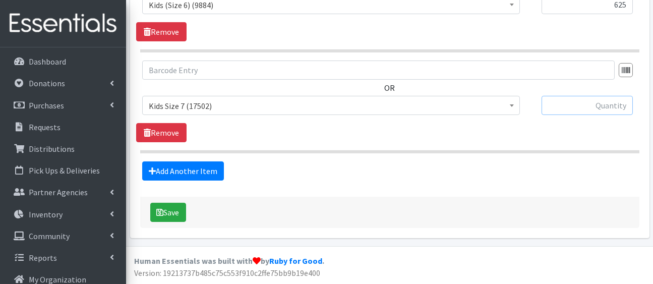
click at [582, 96] on input "text" at bounding box center [586, 105] width 91 height 19
type input "750"
click at [217, 161] on link "Add Another Item" at bounding box center [183, 170] width 82 height 19
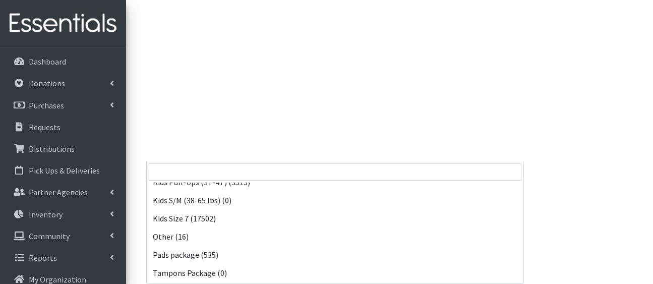
scroll to position [322, 0]
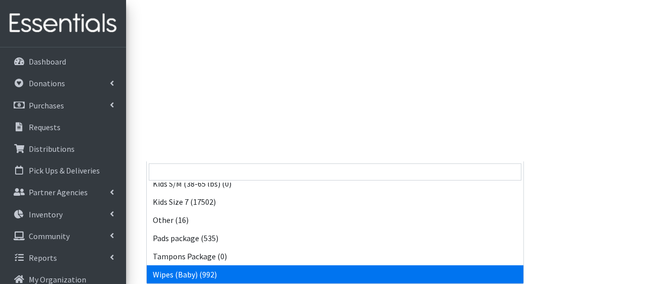
select select "5170"
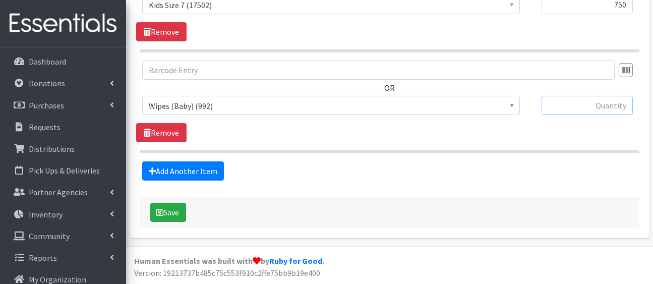
click at [567, 96] on input "text" at bounding box center [586, 105] width 91 height 19
type input "50"
click at [210, 161] on link "Add Another Item" at bounding box center [183, 170] width 82 height 19
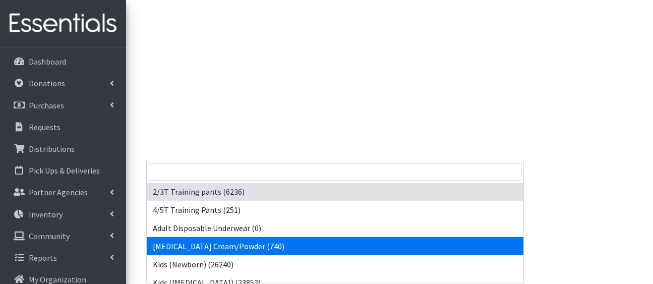
scroll to position [322, 0]
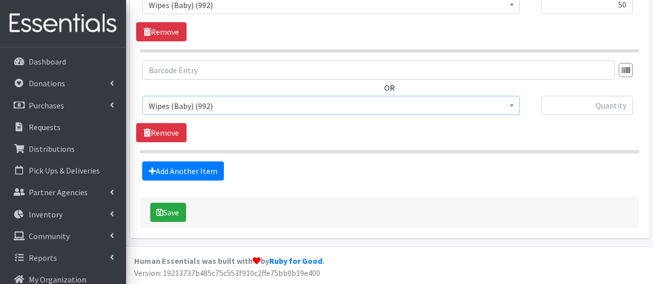
click at [343, 99] on span "Wipes (Baby) (992)" at bounding box center [331, 106] width 364 height 14
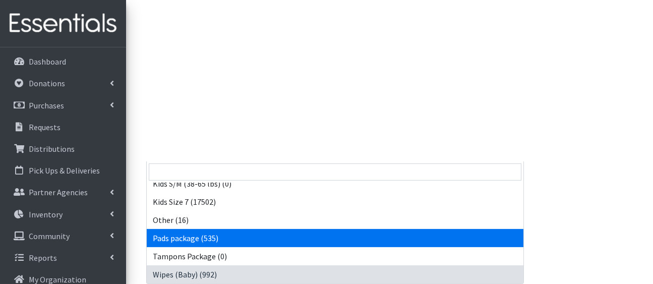
select select "5177"
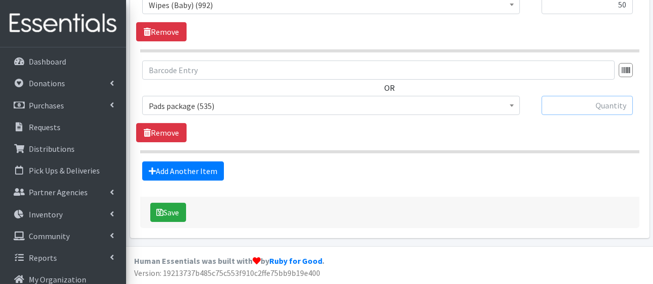
click at [566, 96] on input "text" at bounding box center [586, 105] width 91 height 19
type input "10"
click at [186, 203] on button "Save" at bounding box center [168, 212] width 36 height 19
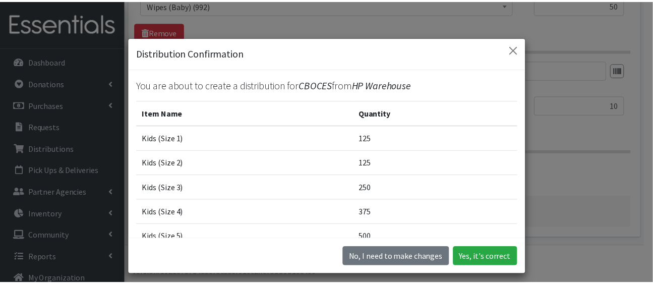
scroll to position [234, 0]
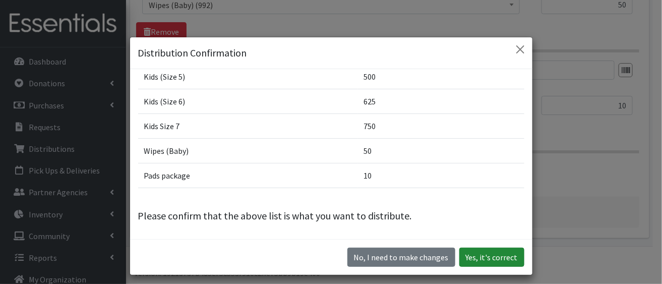
click at [483, 253] on button "Yes, it's correct" at bounding box center [491, 257] width 65 height 19
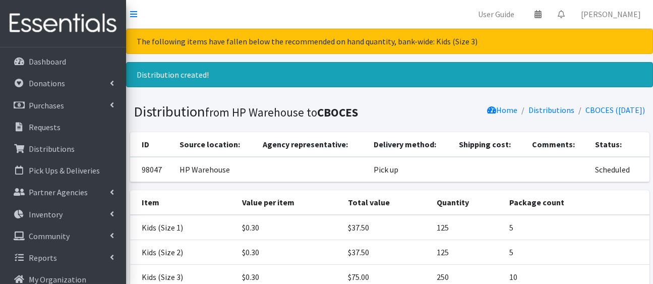
scroll to position [403, 0]
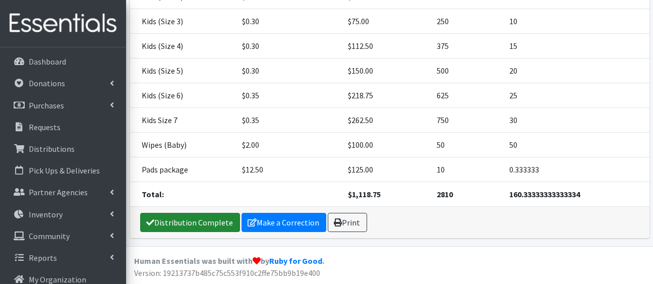
click at [210, 218] on link "Distribution Complete" at bounding box center [190, 222] width 100 height 19
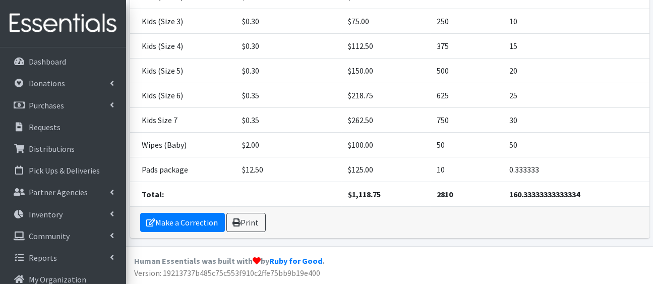
scroll to position [0, 0]
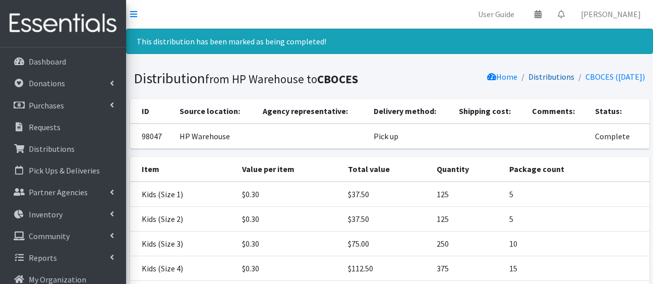
click at [529, 82] on link "Distributions" at bounding box center [552, 77] width 46 height 10
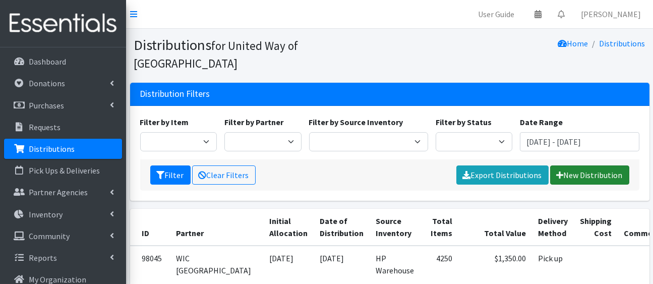
click at [579, 185] on link "New Distribution" at bounding box center [589, 174] width 79 height 19
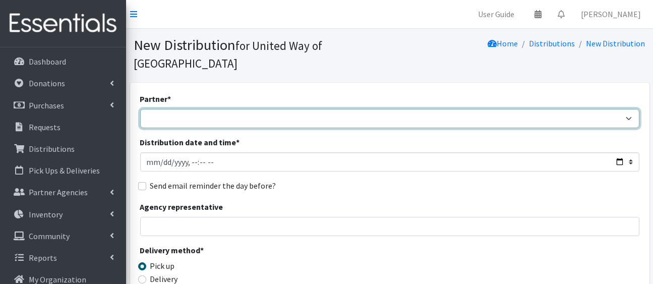
click at [478, 128] on select "[PERSON_NAME][GEOGRAPHIC_DATA] [PERSON_NAME] Arty's Pantry at AIMS [PERSON_NAME…" at bounding box center [389, 118] width 499 height 19
select select "7001"
click at [142, 125] on select "[PERSON_NAME][GEOGRAPHIC_DATA] [PERSON_NAME] Arty's Pantry at AIMS [PERSON_NAME…" at bounding box center [389, 118] width 499 height 19
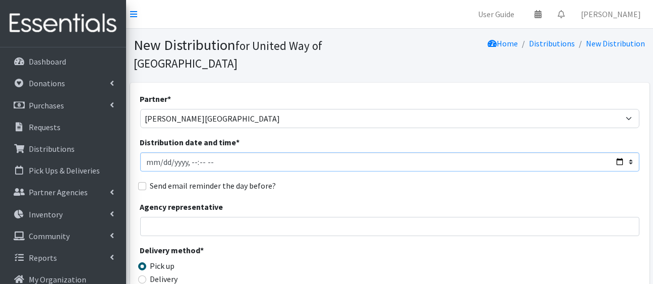
click at [614, 171] on input "Distribution date and time *" at bounding box center [389, 161] width 499 height 19
type input "[DATE]T23:59"
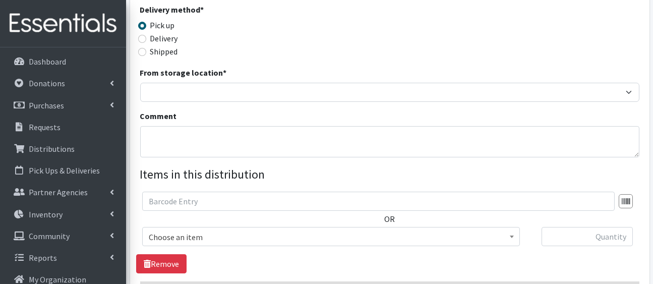
scroll to position [282, 0]
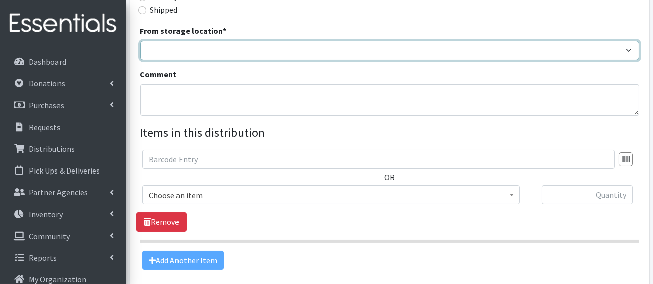
drag, startPoint x: 388, startPoint y: 125, endPoint x: 369, endPoint y: 154, distance: 35.1
click at [369, 154] on div "Partner * [PERSON_NAME][GEOGRAPHIC_DATA] [GEOGRAPHIC_DATA][PERSON_NAME] Arty's …" at bounding box center [389, 39] width 499 height 459
select select "436"
click at [142, 60] on select "HP Warehouse UWWC Downtown office, upstairs" at bounding box center [389, 50] width 499 height 19
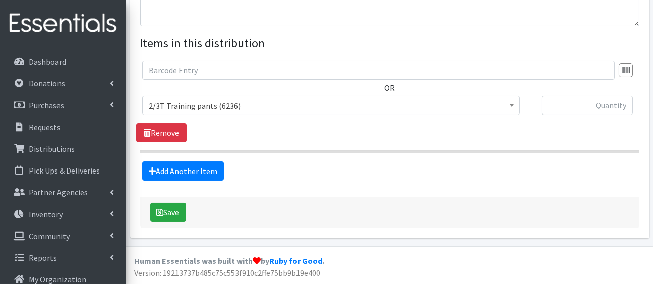
scroll to position [437, 0]
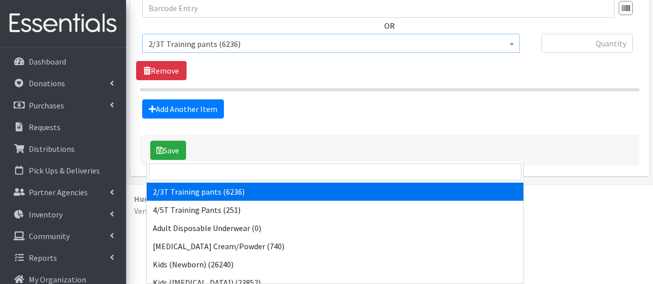
click at [386, 53] on span "2/3T Training pants (6236)" at bounding box center [331, 43] width 378 height 19
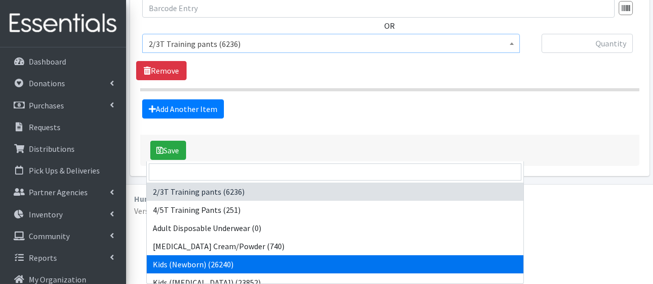
select select "5168"
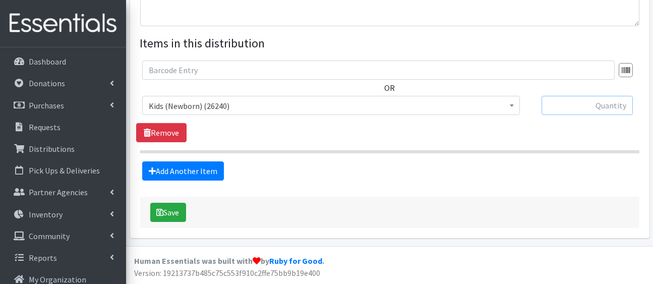
click at [557, 115] on input "text" at bounding box center [586, 105] width 91 height 19
type input "25"
click at [210, 161] on link "Add Another Item" at bounding box center [183, 170] width 82 height 19
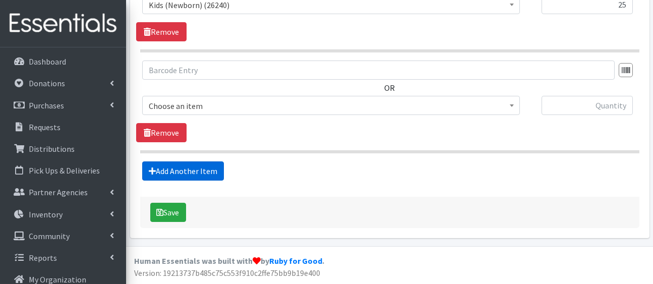
scroll to position [666, 0]
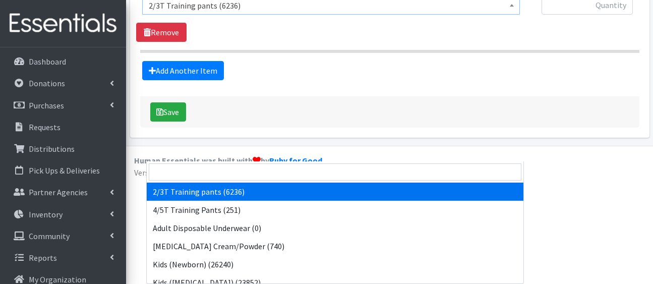
click at [279, 13] on span "2/3T Training pants (6236)" at bounding box center [331, 5] width 364 height 14
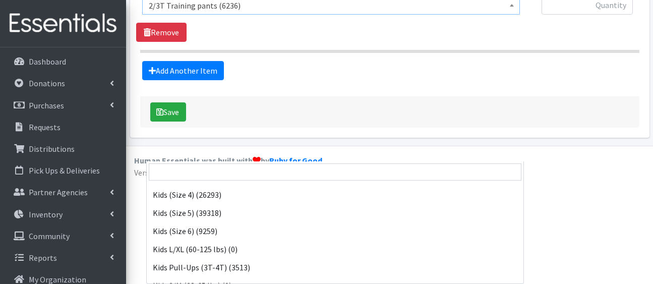
scroll to position [161, 0]
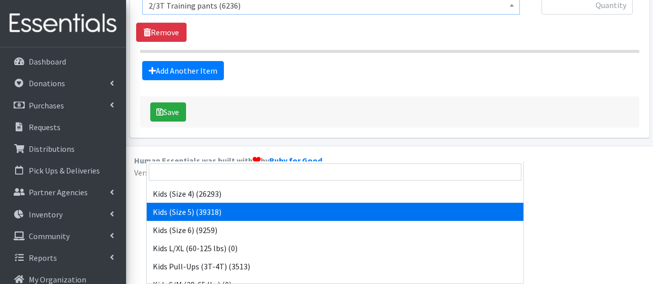
select select "5159"
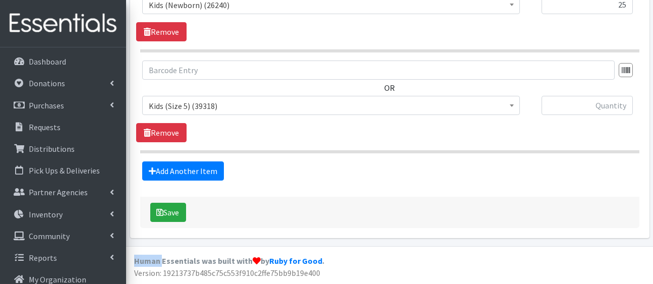
click at [343, 161] on div "Add Another Item" at bounding box center [389, 170] width 507 height 19
click at [560, 96] on input "text" at bounding box center [586, 105] width 91 height 19
type input "75"
click at [209, 161] on link "Add Another Item" at bounding box center [183, 170] width 82 height 19
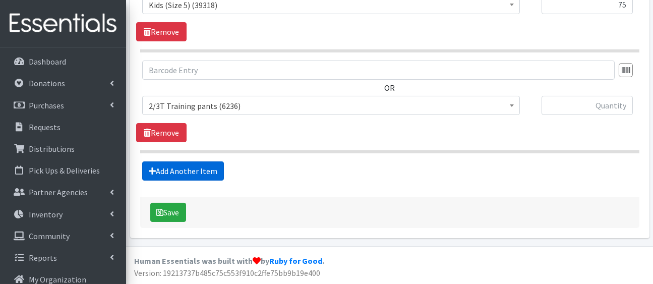
scroll to position [805, 0]
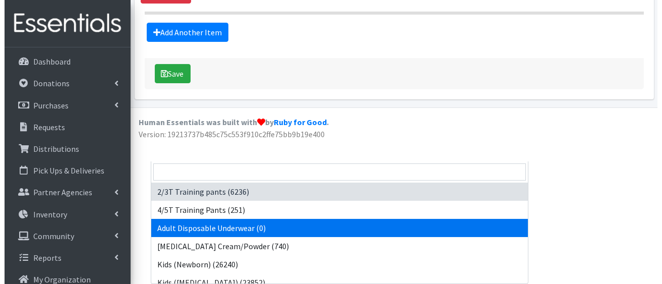
scroll to position [322, 0]
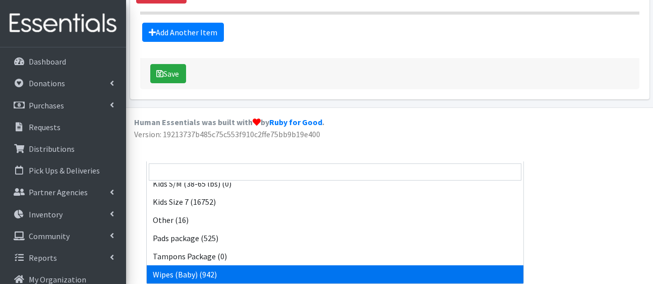
select select "5170"
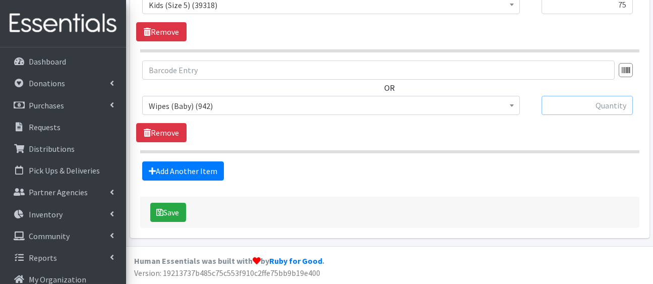
click at [582, 96] on input "text" at bounding box center [586, 105] width 91 height 19
type input "6"
click at [186, 205] on button "Save" at bounding box center [168, 212] width 36 height 19
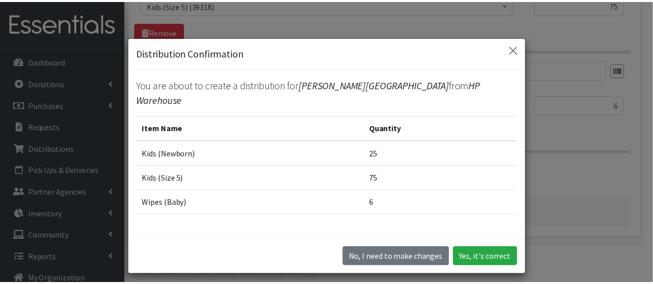
scroll to position [70, 0]
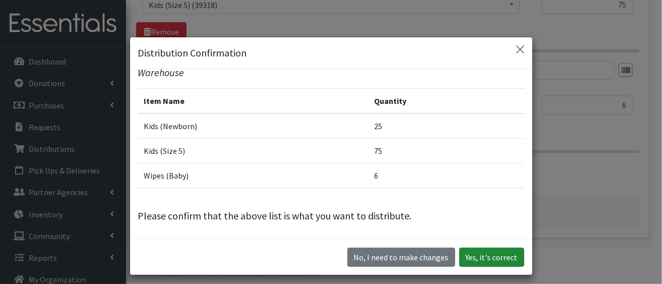
click at [486, 267] on button "Yes, it's correct" at bounding box center [491, 257] width 65 height 19
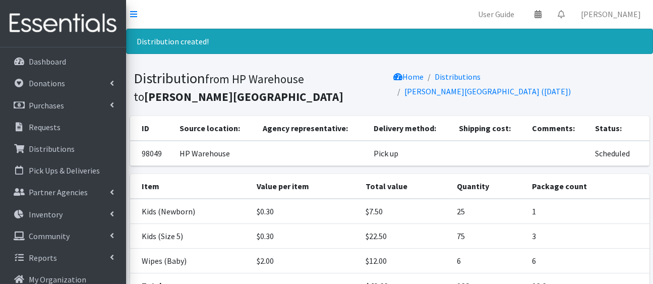
scroll to position [178, 0]
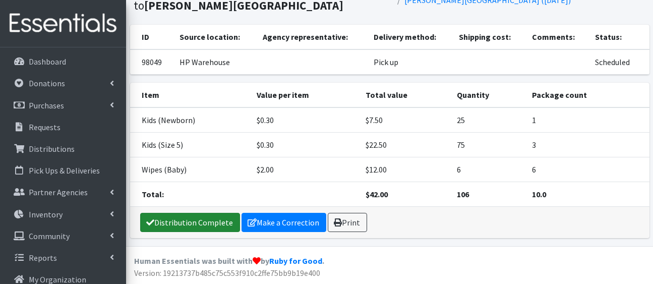
click at [221, 217] on link "Distribution Complete" at bounding box center [190, 222] width 100 height 19
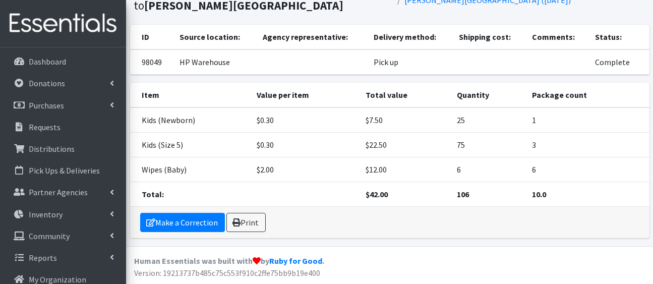
scroll to position [0, 0]
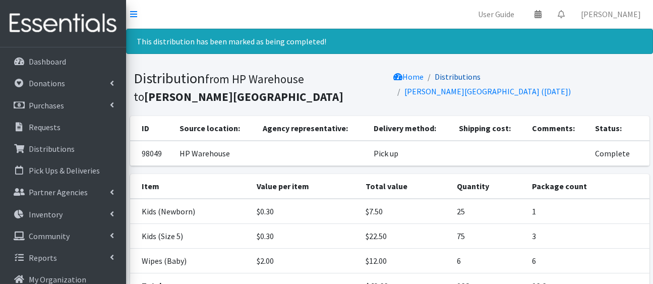
click at [455, 82] on link "Distributions" at bounding box center [458, 77] width 46 height 10
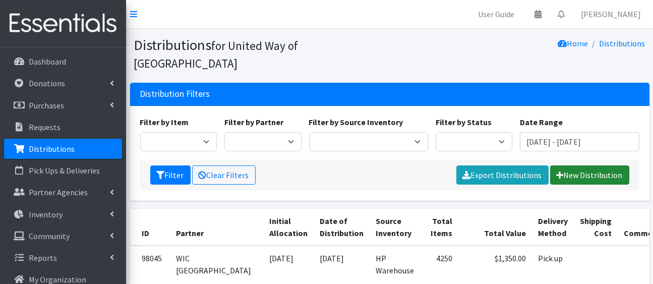
click at [577, 185] on link "New Distribution" at bounding box center [589, 174] width 79 height 19
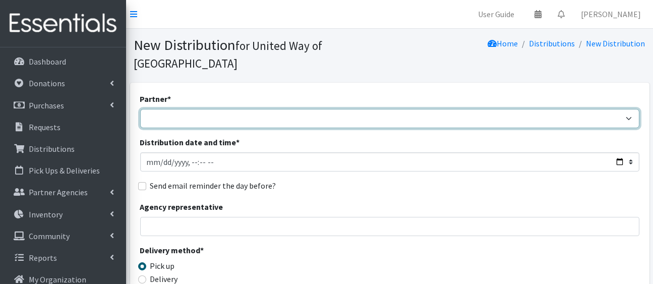
click at [405, 128] on select "[PERSON_NAME][GEOGRAPHIC_DATA] [PERSON_NAME] Arty's Pantry at AIMS [PERSON_NAME…" at bounding box center [389, 118] width 499 height 19
select select "6998"
click at [142, 125] on select "[PERSON_NAME][GEOGRAPHIC_DATA] [PERSON_NAME] Arty's Pantry at AIMS [PERSON_NAME…" at bounding box center [389, 118] width 499 height 19
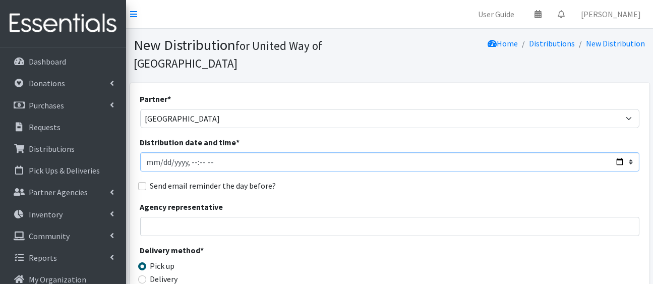
click at [615, 171] on input "Distribution date and time *" at bounding box center [389, 161] width 499 height 19
type input "[DATE]T23:59"
click at [433, 192] on div "Send email reminder the day before?" at bounding box center [389, 185] width 499 height 12
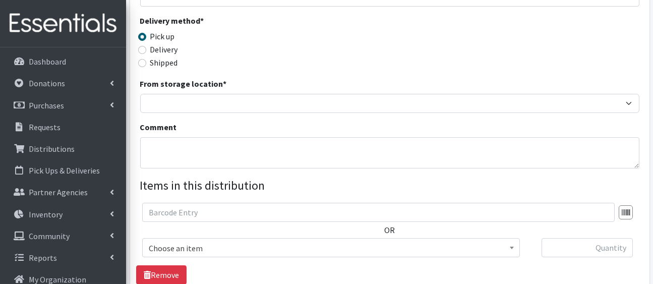
scroll to position [330, 0]
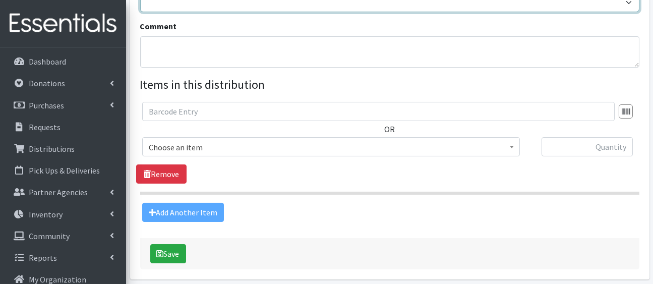
drag, startPoint x: 381, startPoint y: 77, endPoint x: 378, endPoint y: 101, distance: 24.3
select select "436"
click at [142, 12] on select "HP Warehouse UWWC Downtown office, upstairs" at bounding box center [389, 2] width 499 height 19
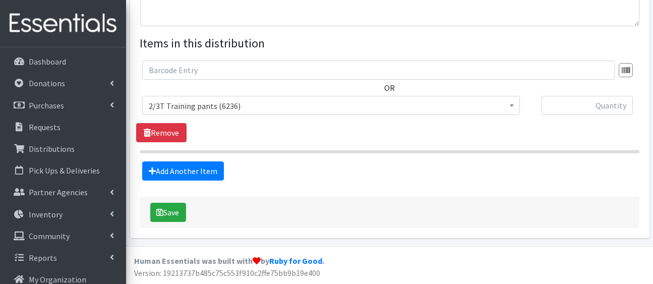
scroll to position [484, 0]
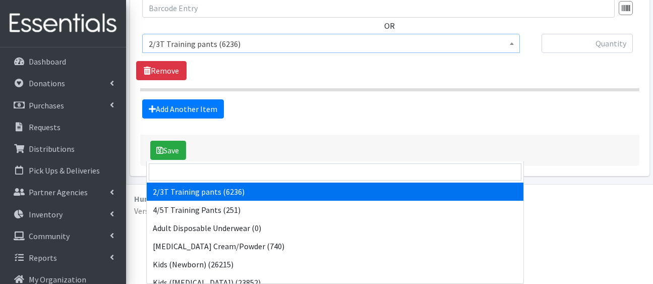
click at [438, 51] on span "2/3T Training pants (6236)" at bounding box center [331, 44] width 364 height 14
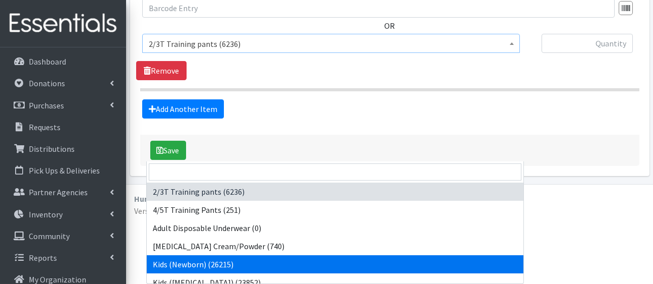
select select "5168"
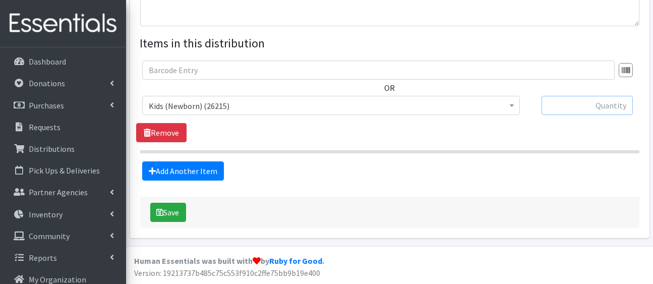
click at [588, 102] on input "text" at bounding box center [586, 105] width 91 height 19
type input "25"
click at [208, 180] on link "Add Another Item" at bounding box center [183, 170] width 82 height 19
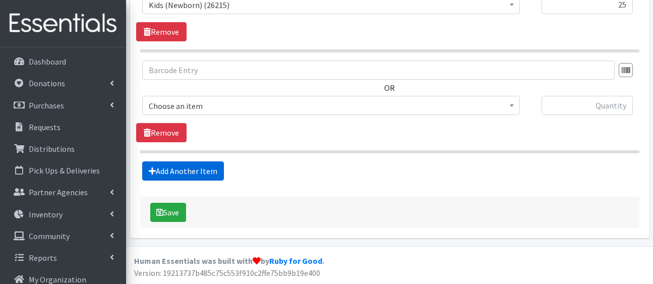
scroll to position [666, 0]
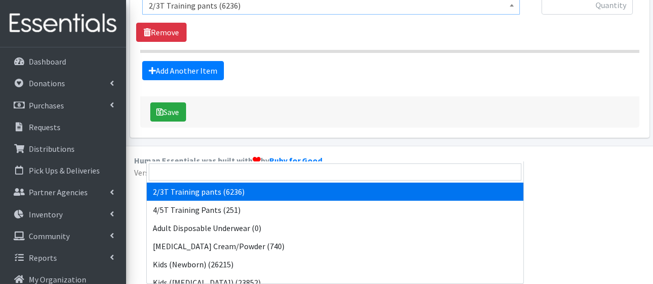
click at [259, 13] on span "2/3T Training pants (6236)" at bounding box center [331, 5] width 364 height 14
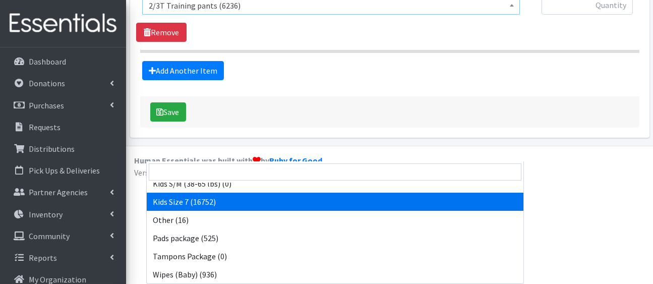
scroll to position [322, 0]
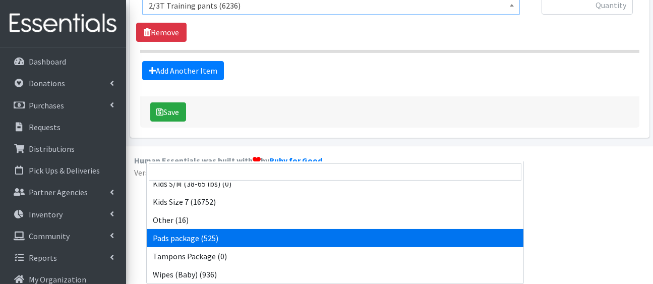
select select "5177"
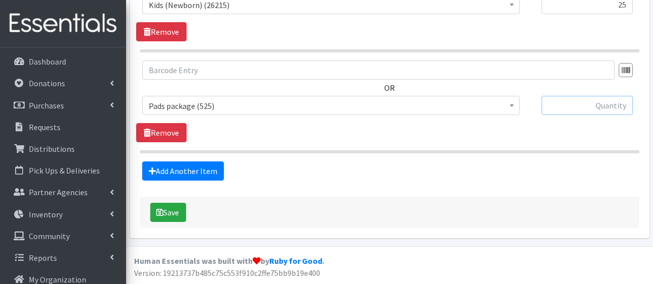
click at [575, 96] on input "text" at bounding box center [586, 105] width 91 height 19
type input "5"
click at [185, 203] on button "Save" at bounding box center [168, 212] width 36 height 19
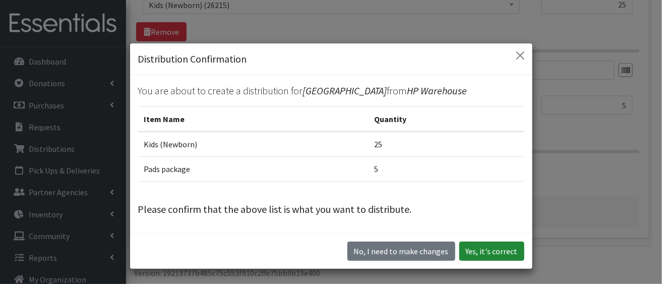
click at [494, 261] on button "Yes, it's correct" at bounding box center [491, 250] width 65 height 19
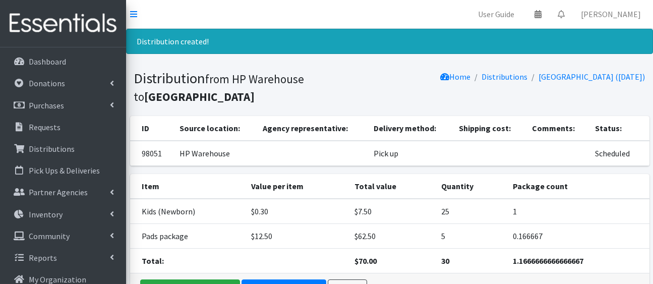
scroll to position [148, 0]
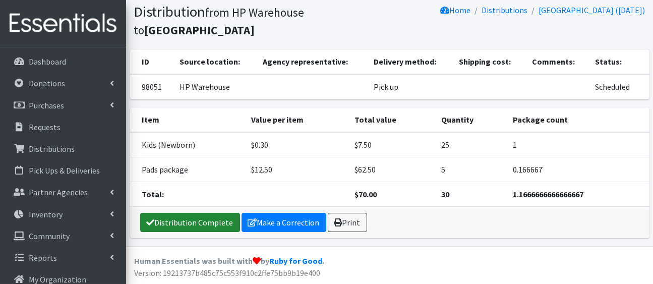
click at [196, 216] on link "Distribution Complete" at bounding box center [190, 222] width 100 height 19
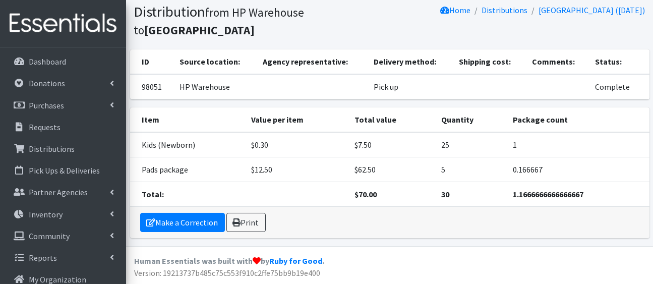
scroll to position [0, 0]
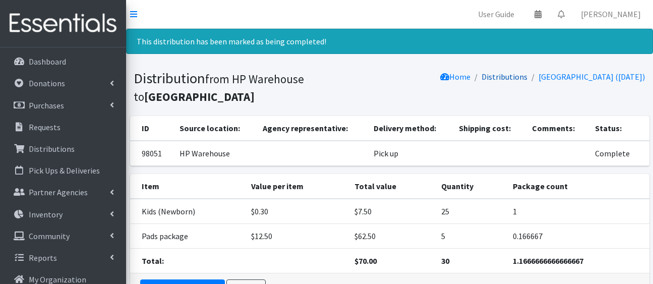
click at [482, 82] on link "Distributions" at bounding box center [505, 77] width 46 height 10
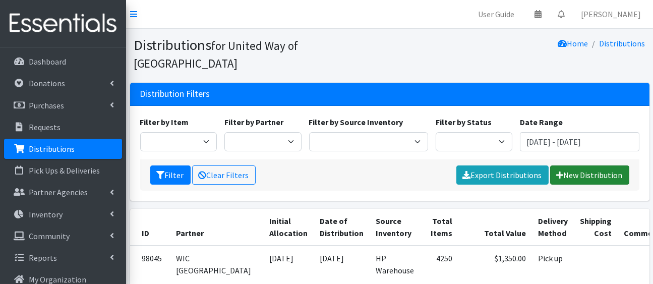
click at [616, 185] on link "New Distribution" at bounding box center [589, 174] width 79 height 19
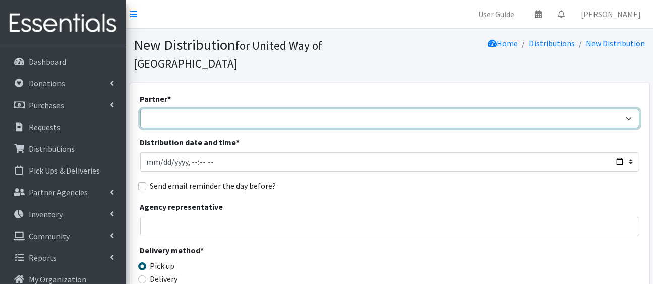
click at [331, 128] on select "[PERSON_NAME][GEOGRAPHIC_DATA] [PERSON_NAME] Arty's Pantry at AIMS [PERSON_NAME…" at bounding box center [389, 118] width 499 height 19
select select "2290"
click at [142, 125] on select "[PERSON_NAME][GEOGRAPHIC_DATA] [PERSON_NAME] Arty's Pantry at AIMS [PERSON_NAME…" at bounding box center [389, 118] width 499 height 19
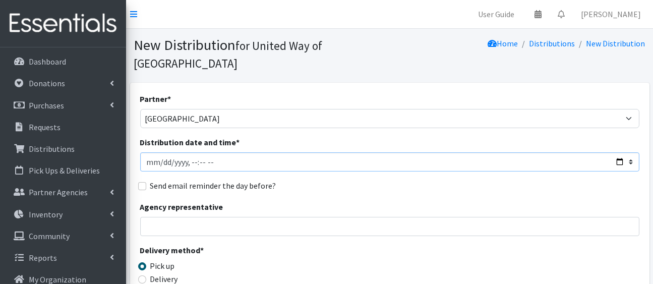
click at [612, 171] on input "Distribution date and time *" at bounding box center [389, 161] width 499 height 19
type input "[DATE]T23:59"
click at [427, 192] on div "Send email reminder the day before?" at bounding box center [389, 185] width 499 height 12
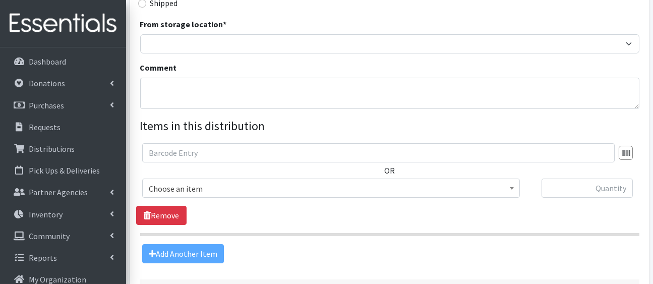
scroll to position [323, 0]
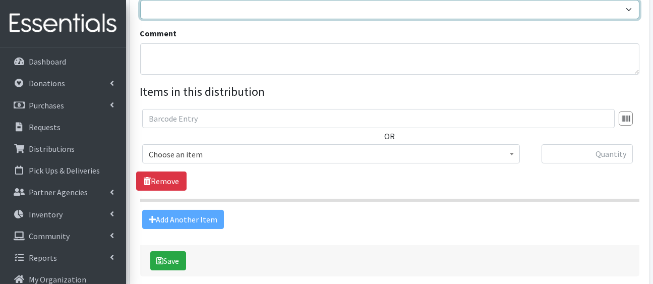
drag, startPoint x: 395, startPoint y: 83, endPoint x: 363, endPoint y: 111, distance: 42.5
select select "436"
click at [142, 19] on select "HP Warehouse UWWC Downtown office, upstairs" at bounding box center [389, 9] width 499 height 19
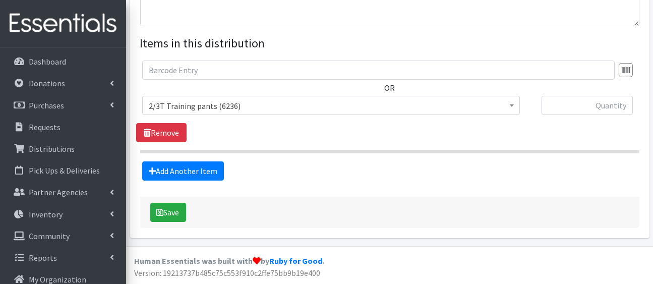
scroll to position [471, 0]
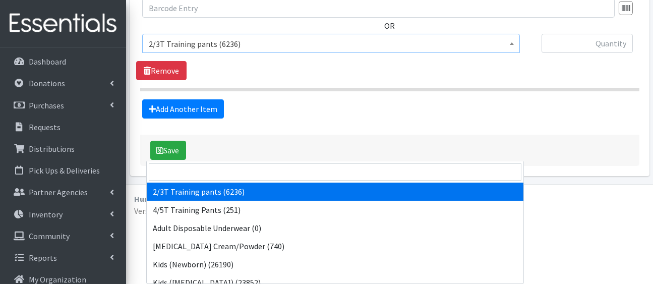
click at [378, 53] on span "2/3T Training pants (6236)" at bounding box center [331, 43] width 378 height 19
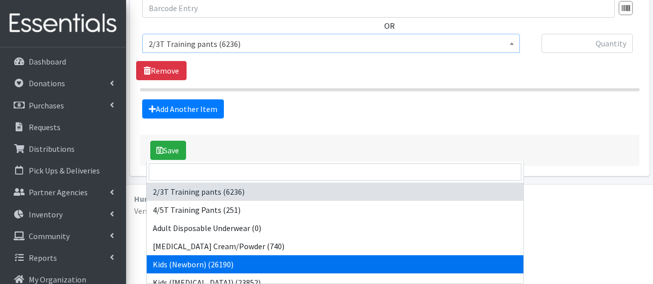
select select "5168"
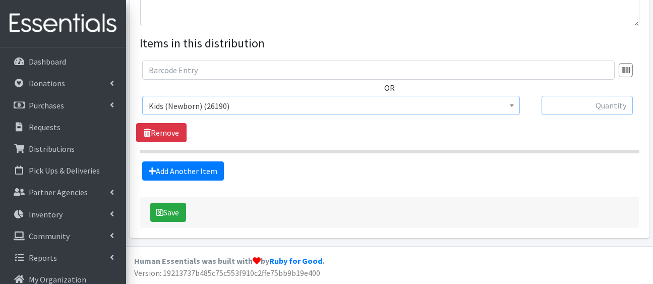
click at [591, 107] on input "text" at bounding box center [586, 105] width 91 height 19
type input "410"
click at [224, 180] on link "Add Another Item" at bounding box center [183, 170] width 82 height 19
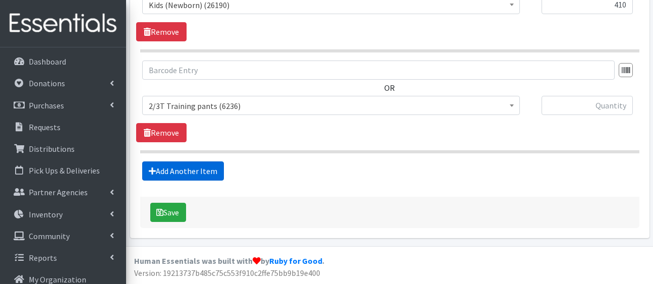
scroll to position [666, 0]
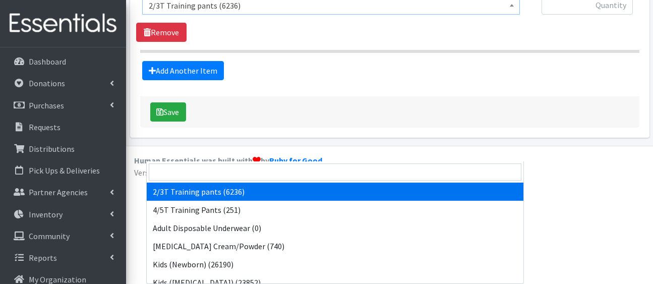
click at [230, 13] on span "2/3T Training pants (6236)" at bounding box center [331, 5] width 364 height 14
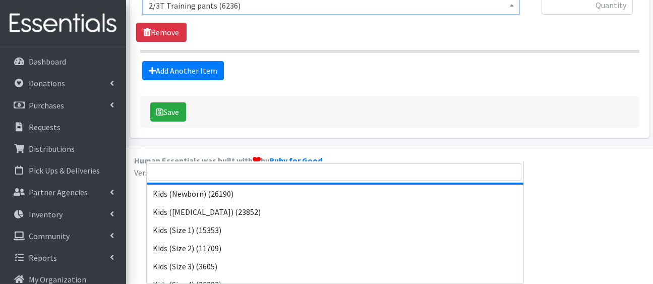
scroll to position [72, 0]
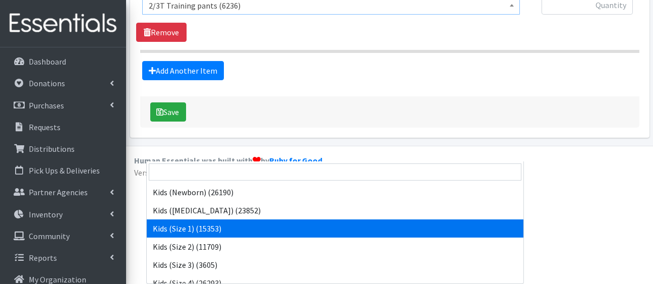
select select "5180"
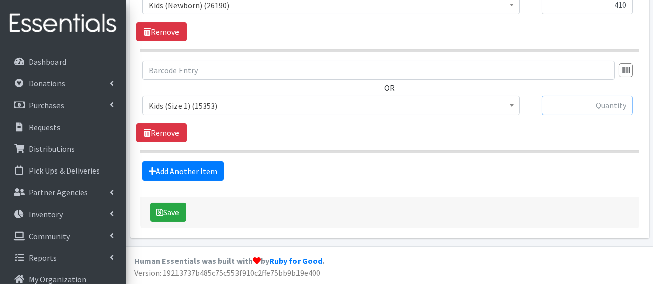
click at [548, 96] on input "text" at bounding box center [586, 105] width 91 height 19
type input "380"
click at [211, 161] on link "Add Another Item" at bounding box center [183, 170] width 82 height 19
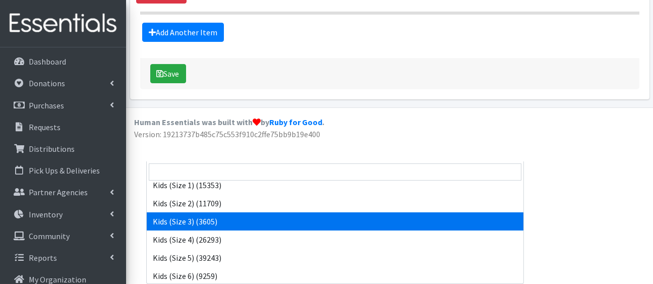
scroll to position [116, 0]
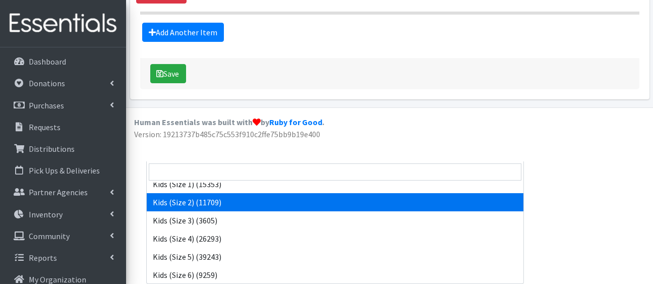
select select "5181"
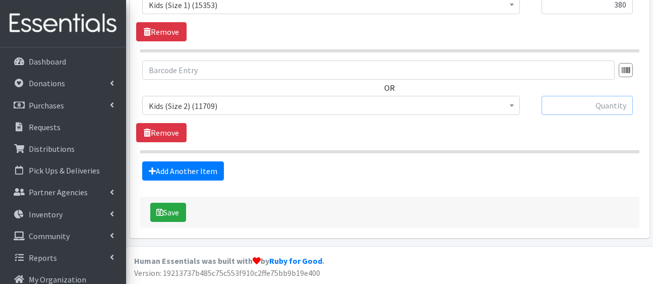
click at [588, 96] on input "text" at bounding box center [586, 105] width 91 height 19
type input "780"
click at [189, 161] on link "Add Another Item" at bounding box center [183, 170] width 82 height 19
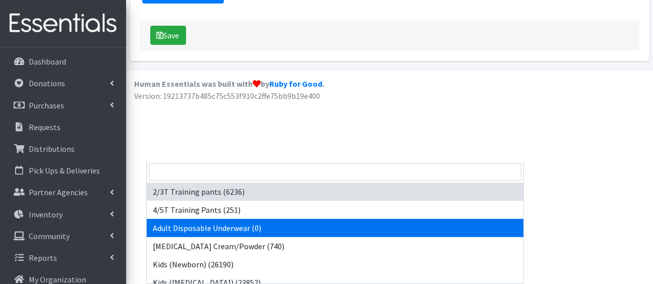
drag, startPoint x: 230, startPoint y: 57, endPoint x: 350, endPoint y: 147, distance: 150.1
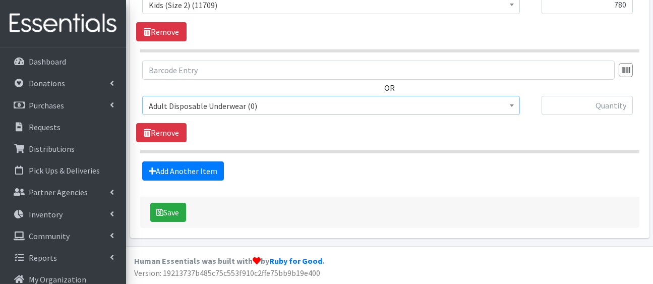
scroll to position [945, 0]
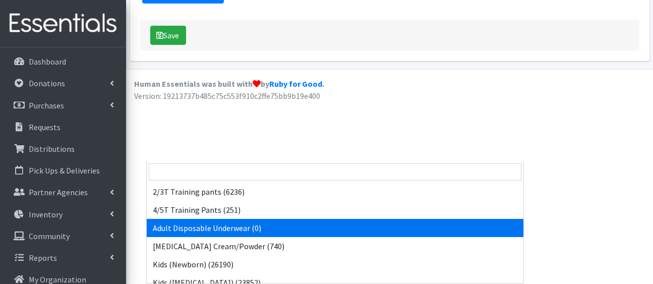
drag, startPoint x: 379, startPoint y: 55, endPoint x: 431, endPoint y: 147, distance: 105.9
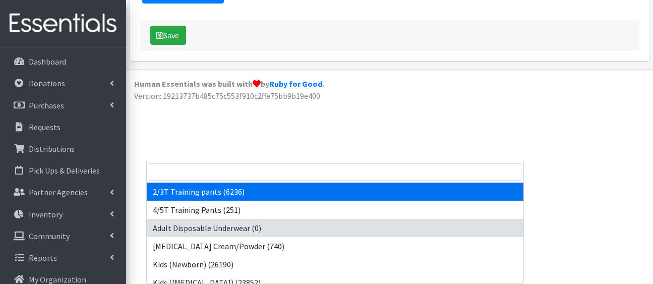
drag, startPoint x: 514, startPoint y: 56, endPoint x: 517, endPoint y: 188, distance: 131.6
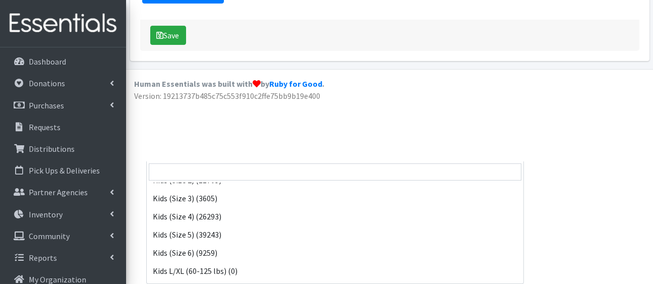
scroll to position [157, 0]
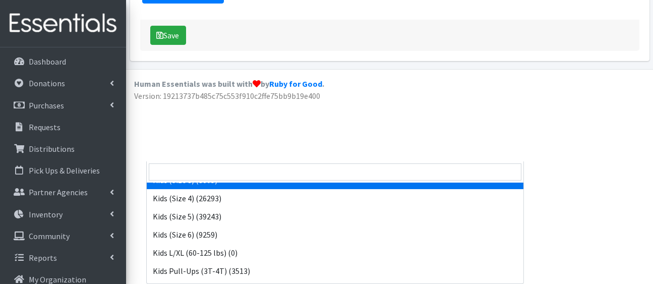
select select "5156"
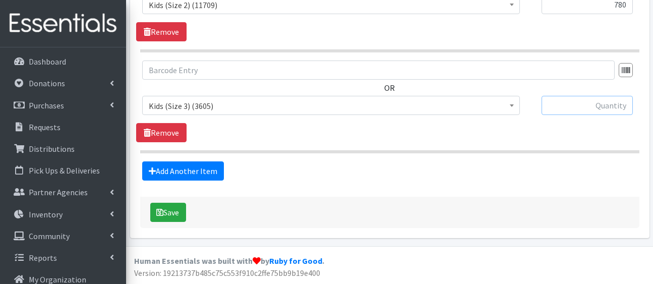
click at [574, 96] on input "text" at bounding box center [586, 105] width 91 height 19
type input "1200"
click at [220, 161] on link "Add Another Item" at bounding box center [183, 170] width 82 height 19
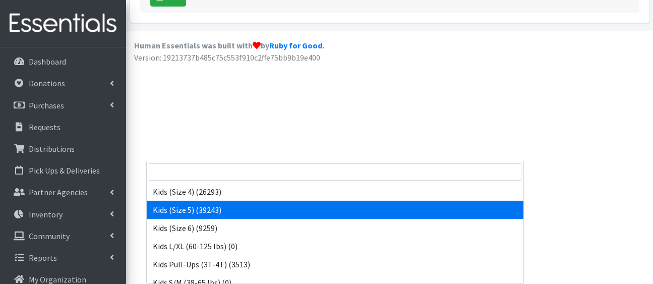
scroll to position [164, 0]
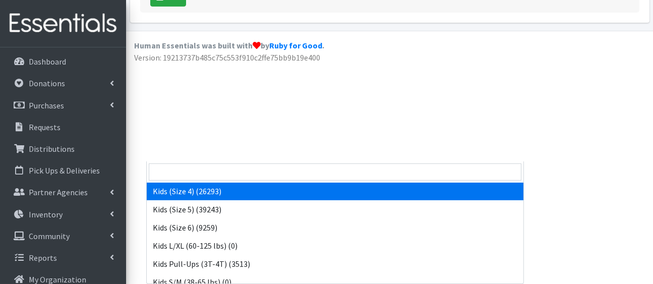
select select "5157"
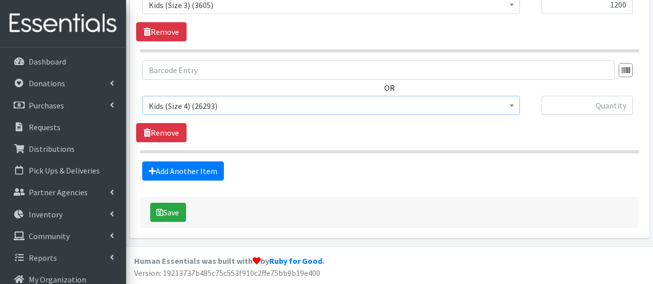
scroll to position [1051, 0]
click at [584, 96] on input "text" at bounding box center [586, 105] width 91 height 19
type input "1680"
click at [217, 180] on link "Add Another Item" at bounding box center [183, 170] width 82 height 19
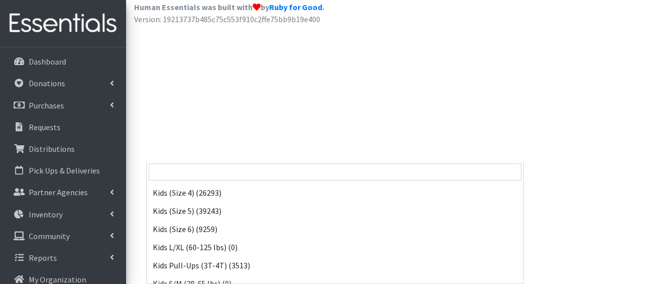
scroll to position [163, 0]
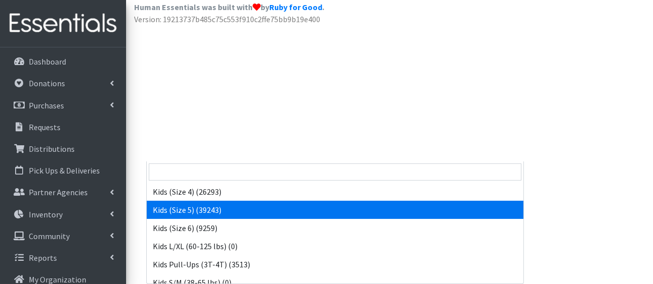
select select "5159"
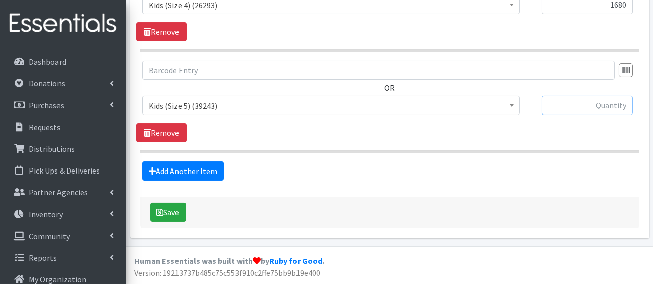
click at [570, 96] on input "text" at bounding box center [586, 105] width 91 height 19
type input "1830"
click at [224, 161] on link "Add Another Item" at bounding box center [183, 170] width 82 height 19
click at [246, 99] on span "2/3T Training pants (6236)" at bounding box center [331, 106] width 364 height 14
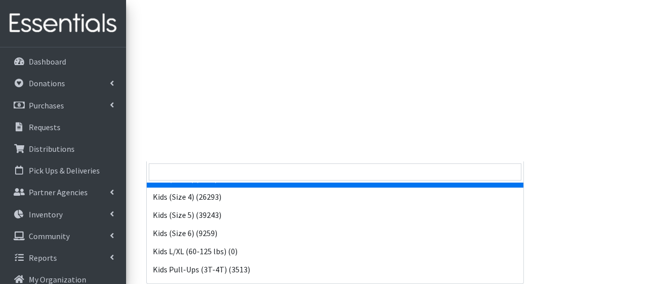
scroll to position [173, 0]
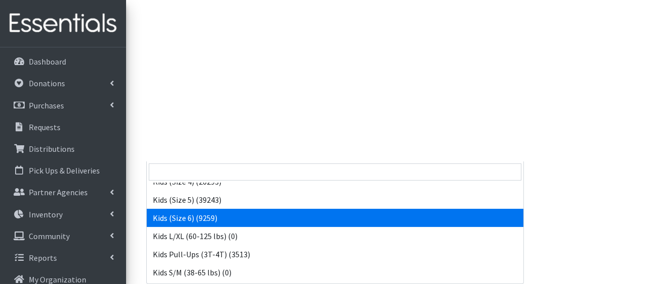
select select "5160"
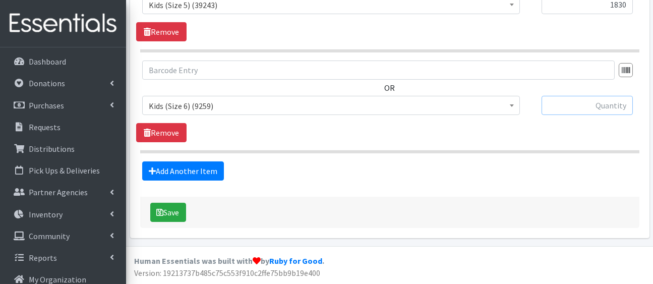
click at [584, 96] on input "text" at bounding box center [586, 105] width 91 height 19
type input "1630"
click at [224, 161] on link "Add Another Item" at bounding box center [183, 170] width 82 height 19
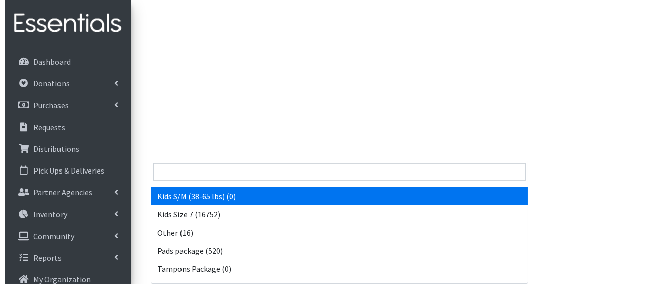
scroll to position [268, 0]
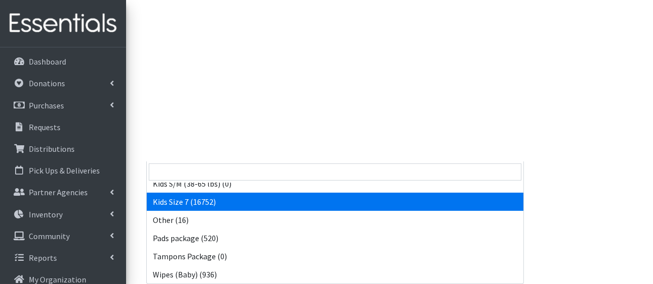
select select "5432"
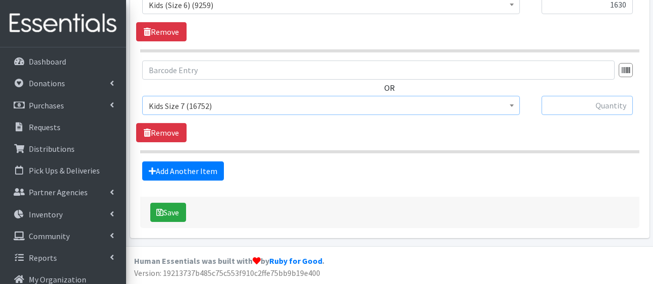
click at [607, 96] on input "text" at bounding box center [586, 105] width 91 height 19
type input "1610"
click at [182, 205] on button "Save" at bounding box center [168, 212] width 36 height 19
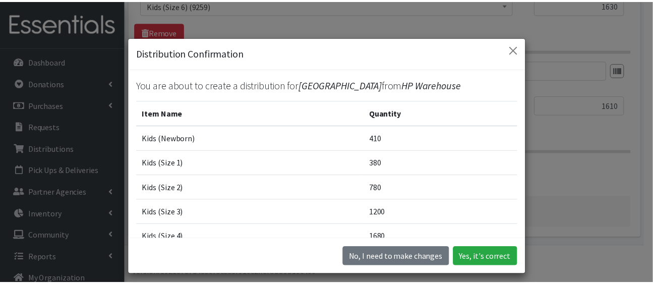
scroll to position [222, 0]
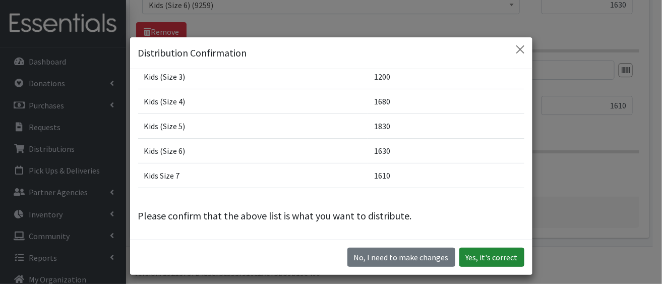
click at [472, 265] on button "Yes, it's correct" at bounding box center [491, 257] width 65 height 19
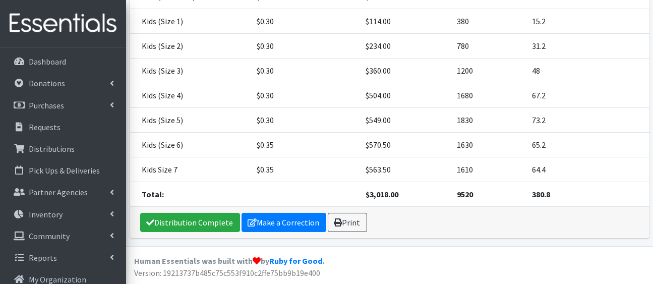
scroll to position [373, 0]
click at [181, 213] on link "Distribution Complete" at bounding box center [190, 222] width 100 height 19
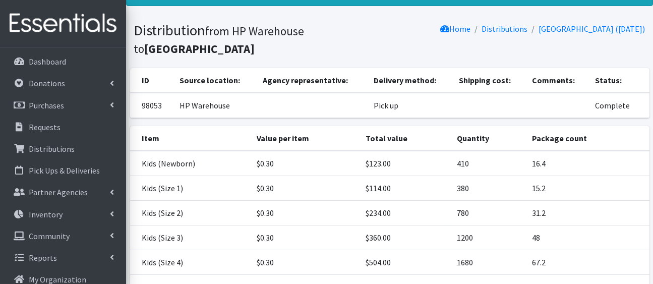
scroll to position [0, 0]
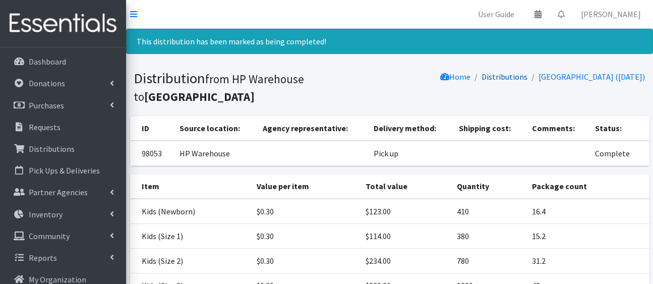
click at [488, 82] on link "Distributions" at bounding box center [505, 77] width 46 height 10
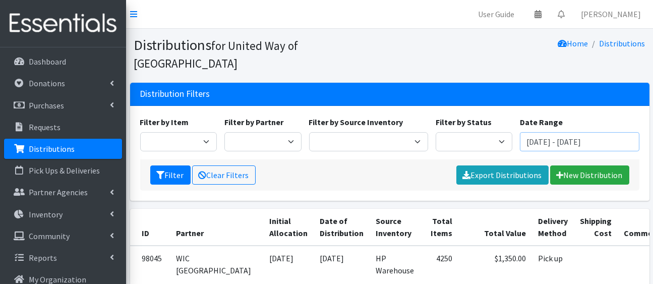
click at [580, 151] on input "[DATE] - [DATE]" at bounding box center [579, 141] width 119 height 19
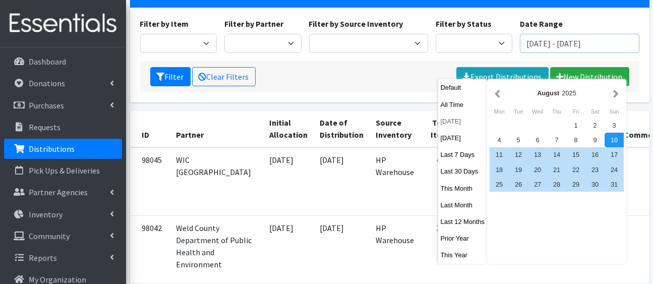
scroll to position [99, 0]
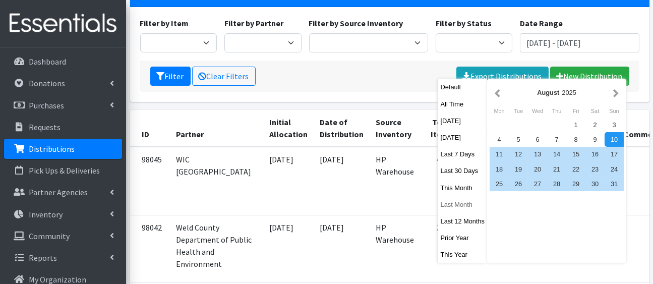
click at [473, 212] on button "Last Month" at bounding box center [462, 204] width 49 height 15
type input "[DATE] - [DATE]"
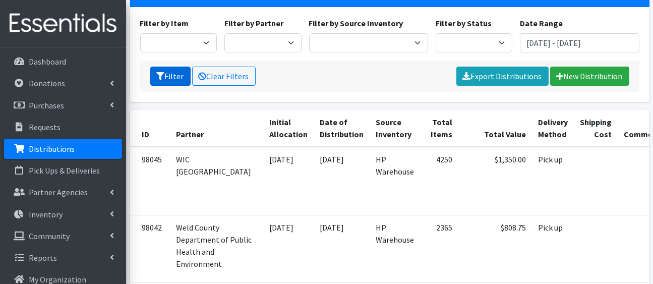
click at [177, 86] on button "Filter" at bounding box center [170, 76] width 40 height 19
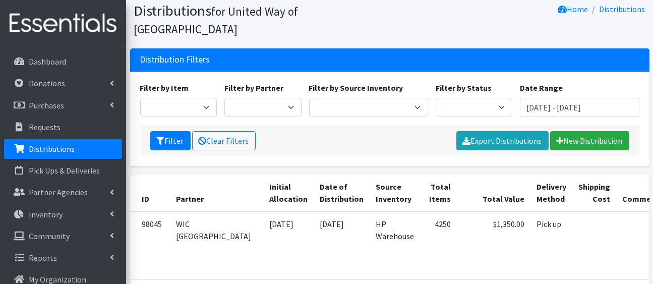
scroll to position [35, 0]
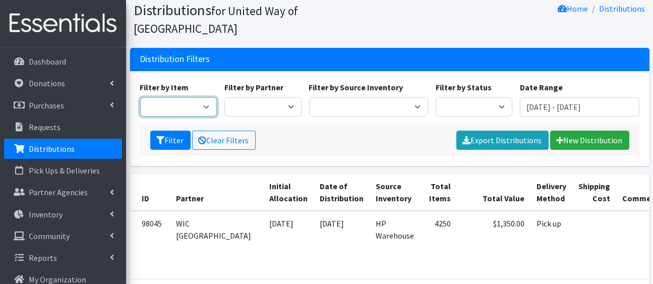
click at [205, 116] on select "2/3T Training pants 4/5T Training Pants Adult Disposable Underwear [MEDICAL_DAT…" at bounding box center [178, 106] width 77 height 19
select select "5176"
click at [142, 116] on select "2/3T Training pants 4/5T Training Pants Adult Disposable Underwear [MEDICAL_DAT…" at bounding box center [178, 106] width 77 height 19
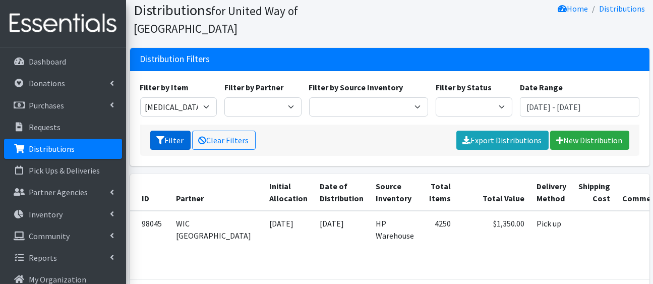
click at [180, 150] on button "Filter" at bounding box center [170, 140] width 40 height 19
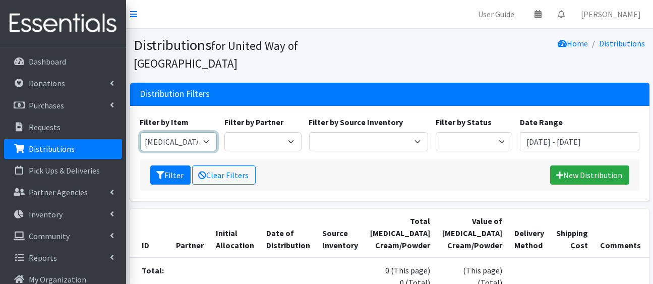
click at [208, 151] on select "2/3T Training pants 4/5T Training Pants Adult Disposable Underwear [MEDICAL_DAT…" at bounding box center [178, 141] width 77 height 19
select select "5177"
click at [142, 151] on select "2/3T Training pants 4/5T Training Pants Adult Disposable Underwear [MEDICAL_DAT…" at bounding box center [178, 141] width 77 height 19
click at [184, 185] on button "Filter" at bounding box center [170, 174] width 40 height 19
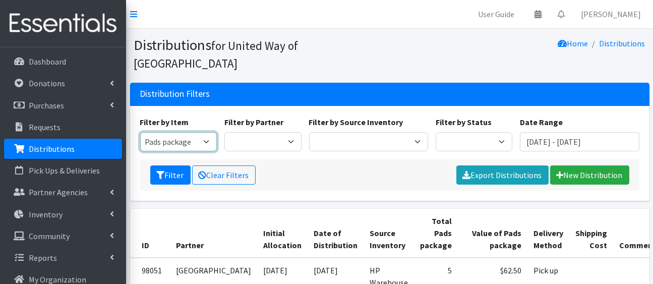
click at [210, 151] on select "2/3T Training pants 4/5T Training Pants Adult Disposable Underwear [MEDICAL_DAT…" at bounding box center [178, 141] width 77 height 19
select select "5170"
click at [142, 151] on select "2/3T Training pants 4/5T Training Pants Adult Disposable Underwear [MEDICAL_DAT…" at bounding box center [178, 141] width 77 height 19
click at [185, 185] on button "Filter" at bounding box center [170, 174] width 40 height 19
